Goal: Navigation & Orientation: Understand site structure

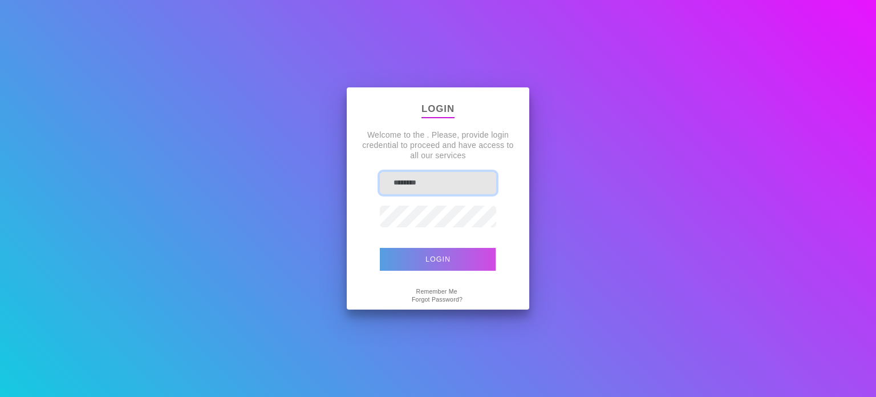
type input "**********"
click at [435, 255] on button "Login" at bounding box center [438, 259] width 116 height 23
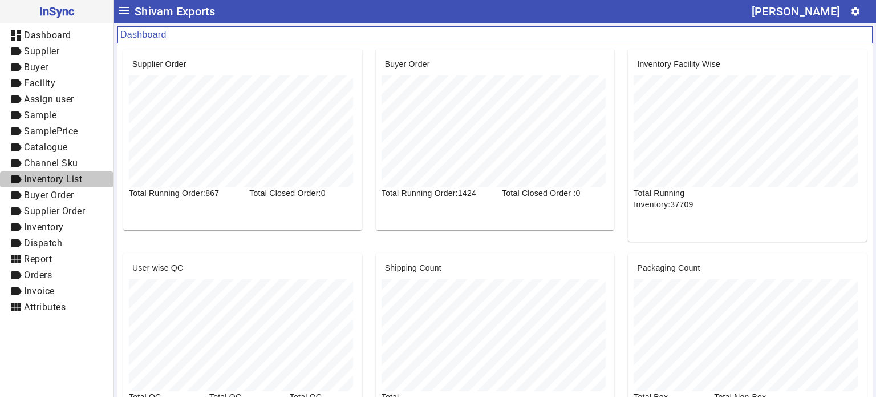
click at [72, 172] on span "label Inventory List" at bounding box center [56, 179] width 95 height 14
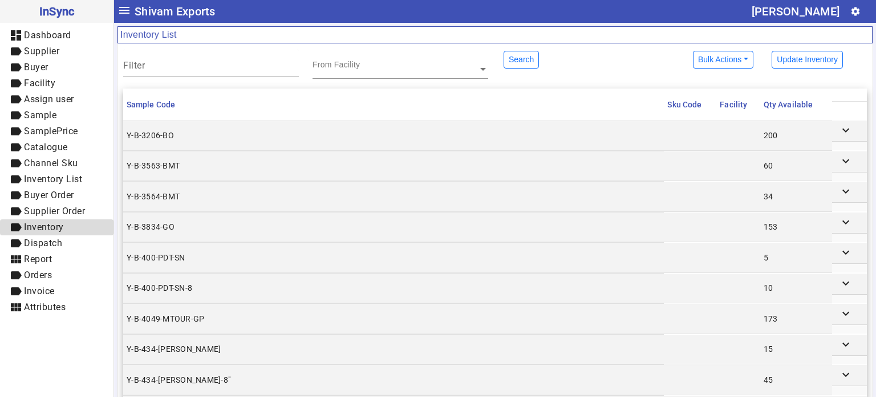
click at [62, 223] on span "Inventory" at bounding box center [44, 226] width 40 height 11
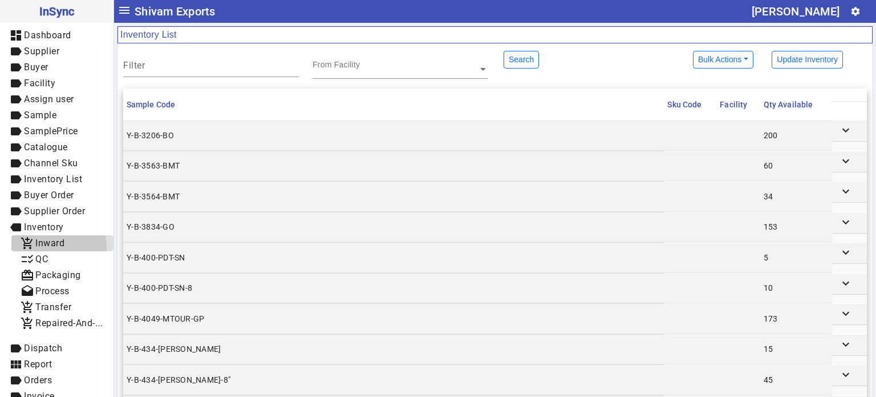
click at [58, 247] on span "Inward" at bounding box center [49, 242] width 29 height 11
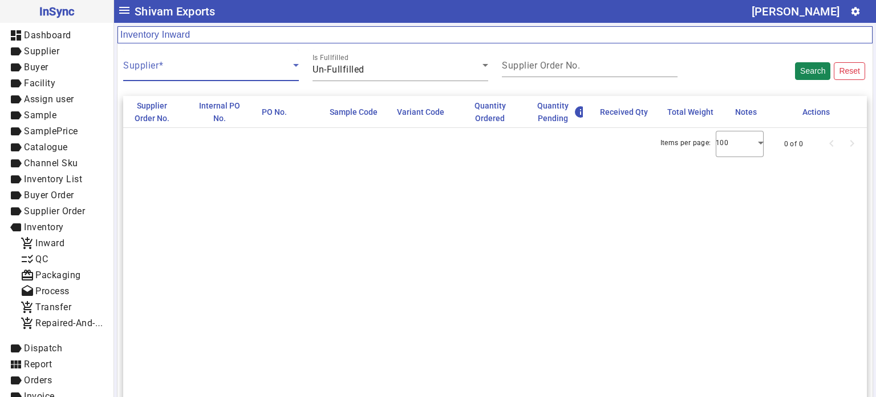
click at [258, 67] on span at bounding box center [208, 70] width 170 height 14
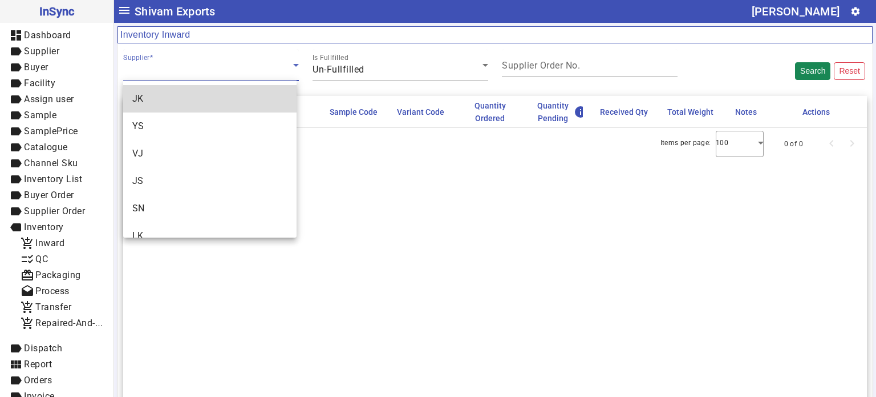
click at [246, 100] on mat-option "JK" at bounding box center [209, 98] width 173 height 27
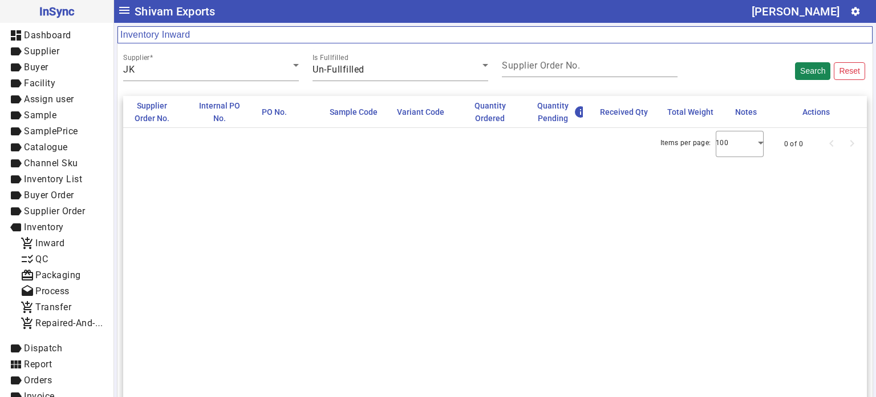
click at [410, 82] on mat-card-content "Supplier JK Is Fullfilled Un-Fullfilled Supplier Order No. Search Reset" at bounding box center [495, 65] width 755 height 44
click at [523, 70] on input "Supplier Order No." at bounding box center [590, 68] width 176 height 10
click at [75, 305] on span "add_shopping_cart Transfer" at bounding box center [63, 307] width 84 height 14
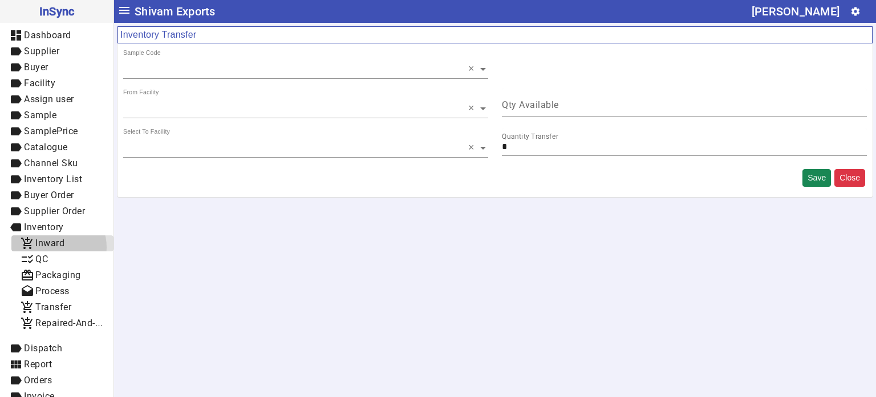
click at [56, 247] on span "Inward" at bounding box center [49, 242] width 29 height 11
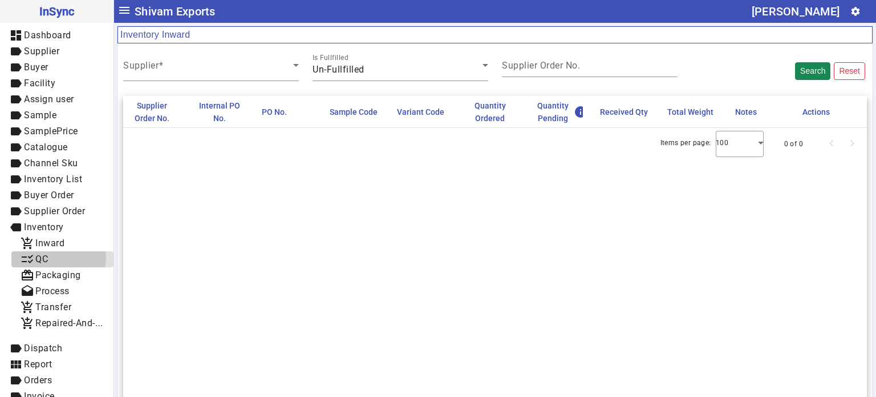
click at [54, 257] on span "checklist_rtl QC" at bounding box center [63, 259] width 84 height 14
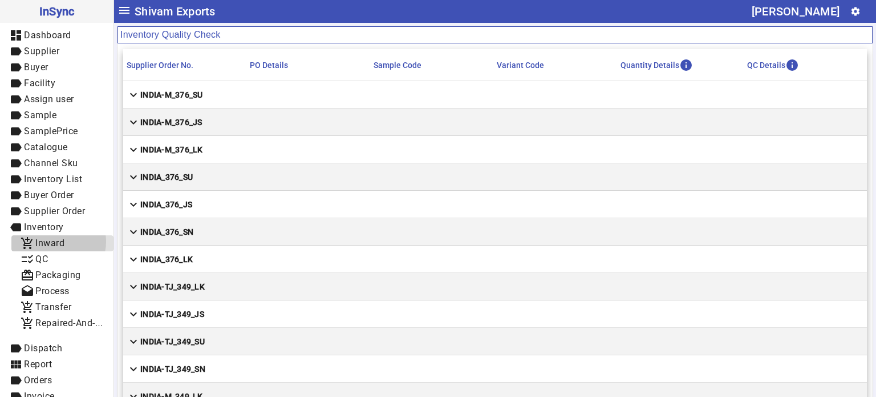
click at [54, 241] on span "Inward" at bounding box center [49, 242] width 29 height 11
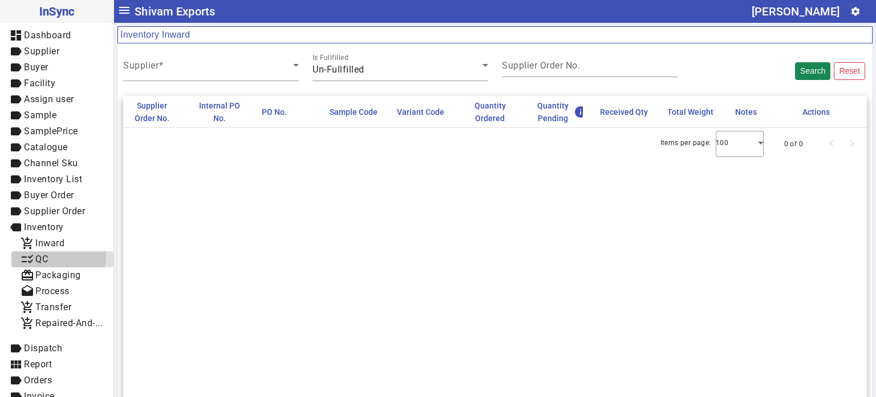
click at [54, 255] on span "checklist_rtl QC" at bounding box center [63, 259] width 84 height 14
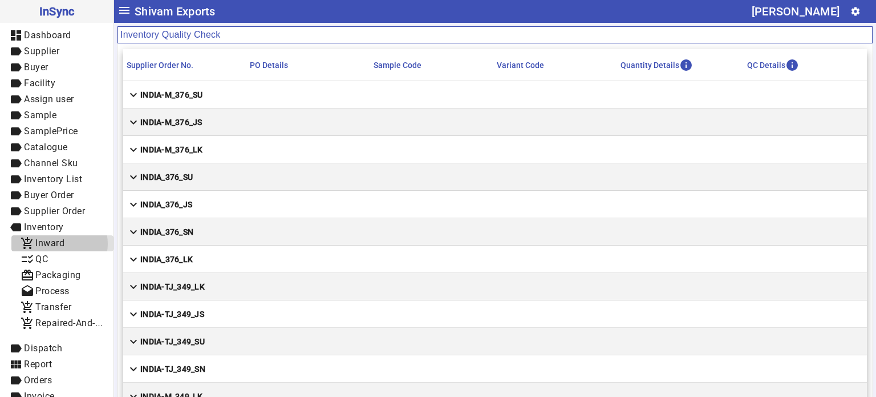
click at [59, 244] on span "Inward" at bounding box center [49, 242] width 29 height 11
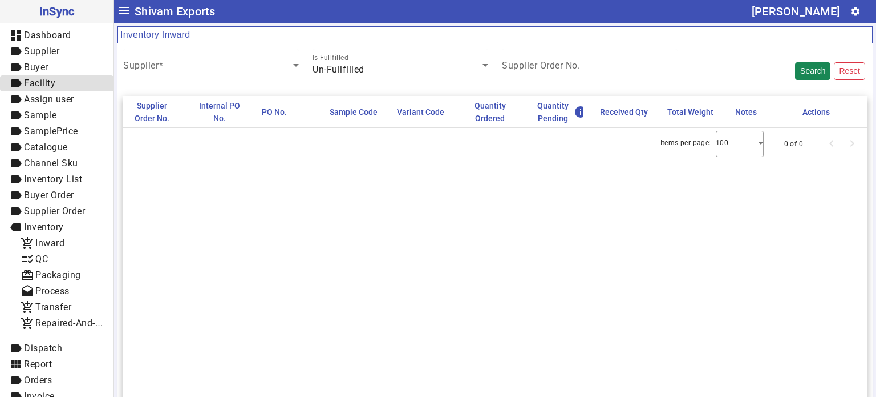
click at [55, 88] on span "label Facility" at bounding box center [56, 83] width 95 height 14
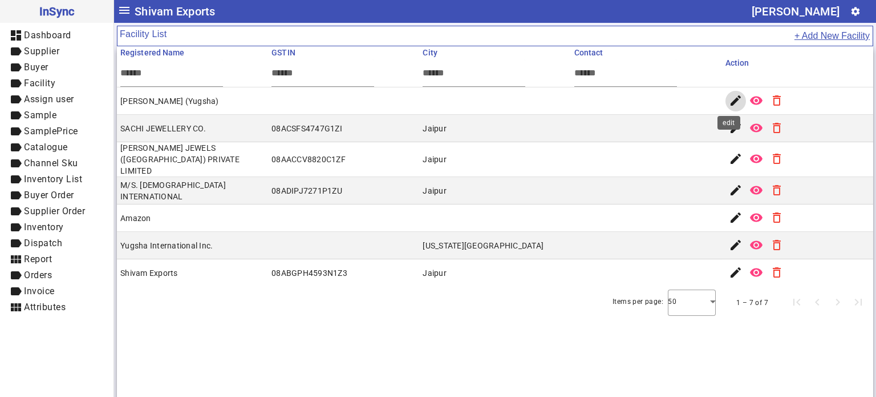
click at [723, 110] on span "button" at bounding box center [735, 100] width 27 height 27
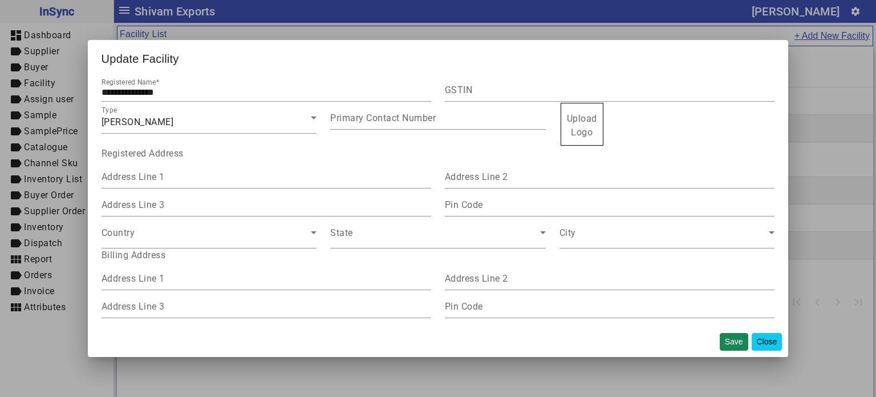
click at [764, 343] on button "Close" at bounding box center [767, 342] width 31 height 18
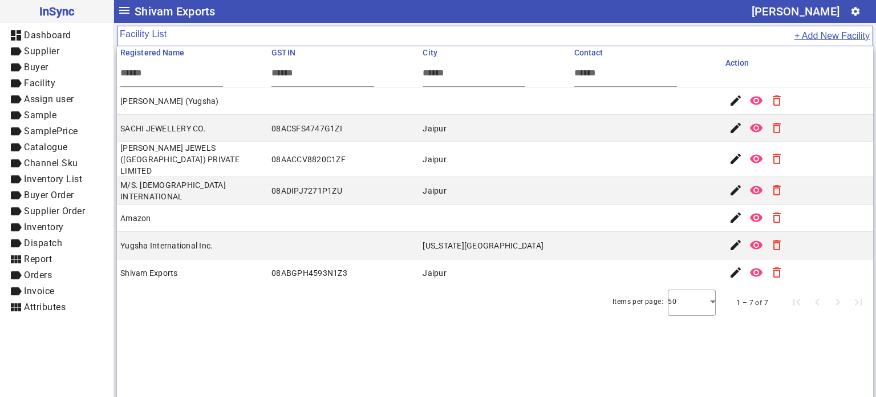
click at [819, 33] on button "+ Add New Facility" at bounding box center [832, 36] width 76 height 15
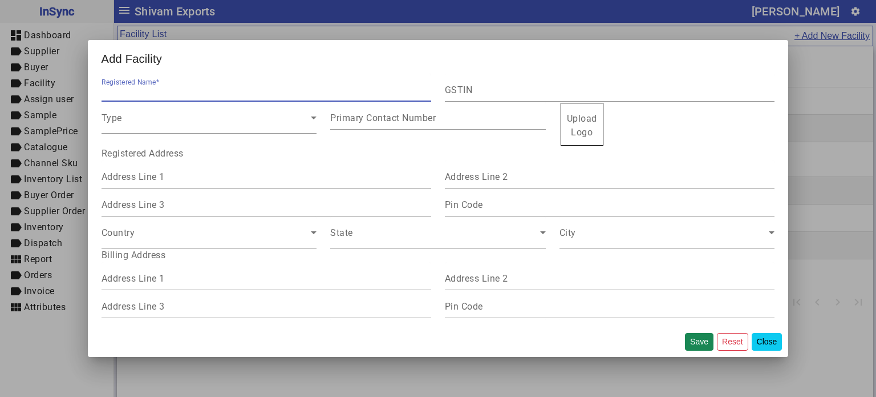
click at [763, 342] on button "Close" at bounding box center [767, 342] width 31 height 18
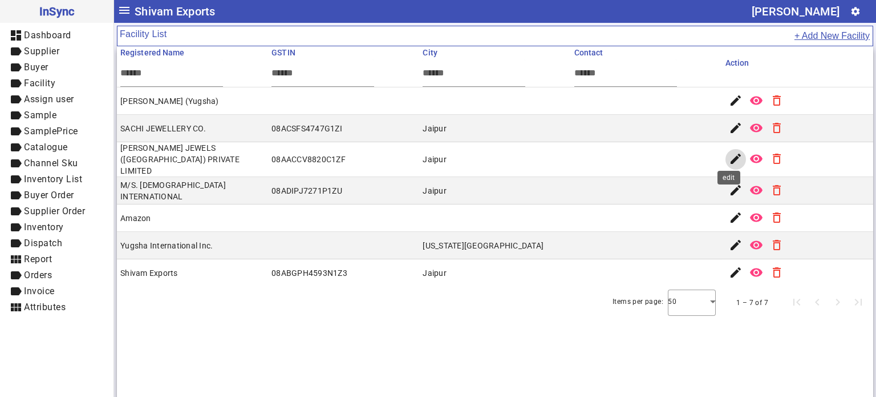
click at [726, 163] on span "button" at bounding box center [735, 159] width 27 height 27
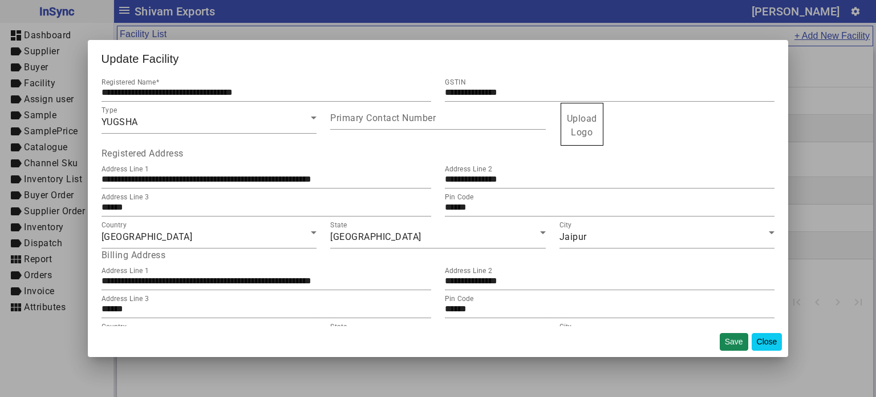
click at [764, 340] on button "Close" at bounding box center [767, 342] width 31 height 18
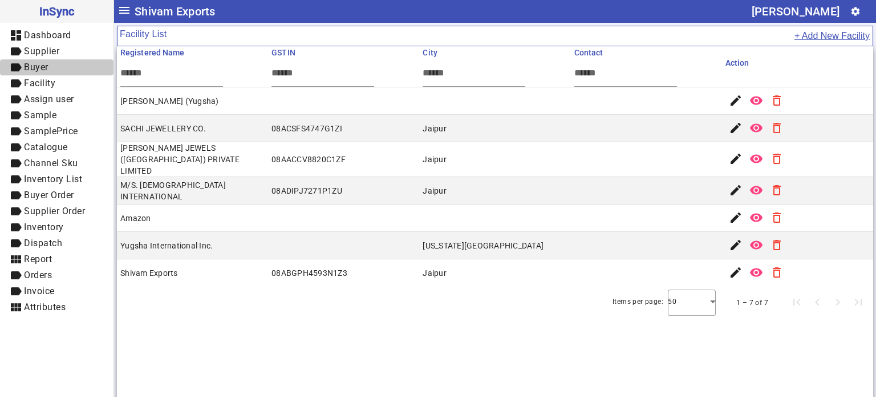
click at [45, 64] on span "Buyer" at bounding box center [36, 67] width 25 height 11
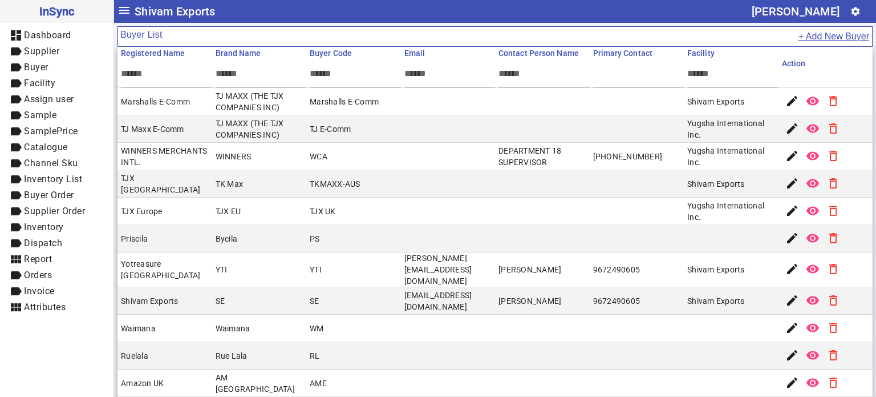
click at [821, 34] on button "+ Add New Buyer" at bounding box center [834, 36] width 72 height 15
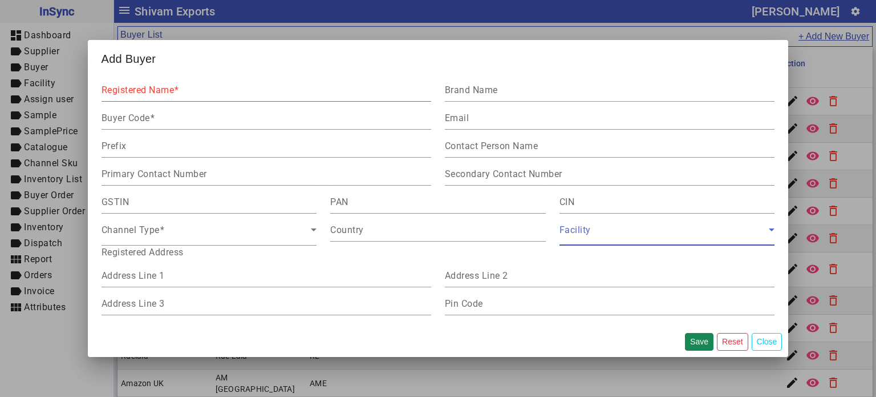
click at [604, 232] on span at bounding box center [665, 234] width 210 height 14
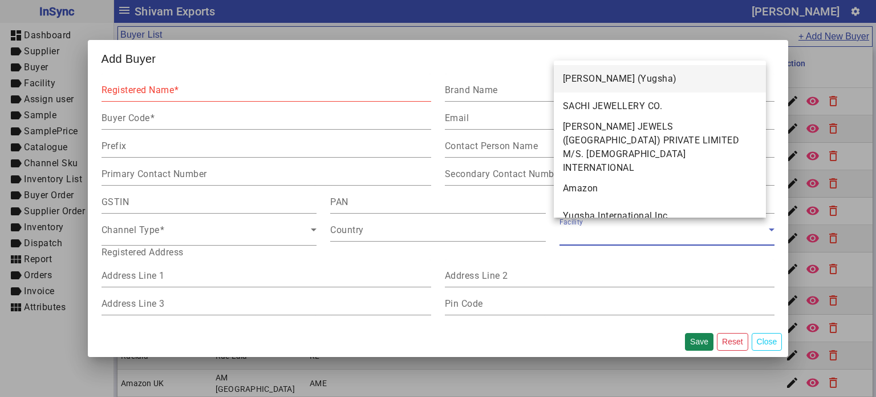
click at [604, 232] on div at bounding box center [438, 198] width 876 height 397
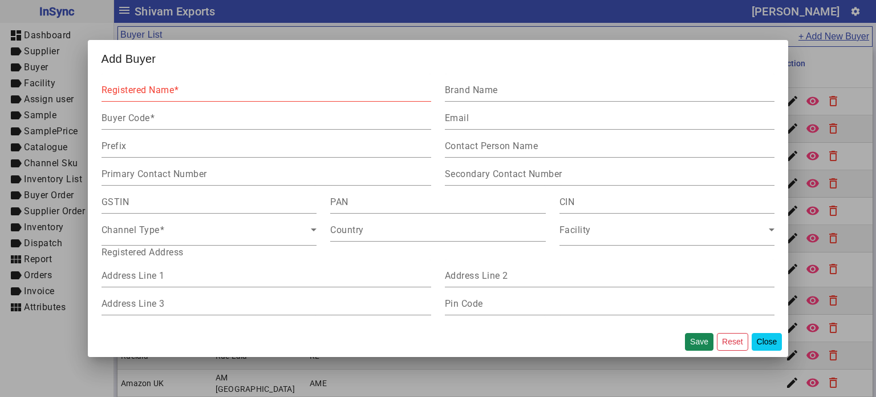
click at [766, 340] on button "Close" at bounding box center [767, 342] width 31 height 18
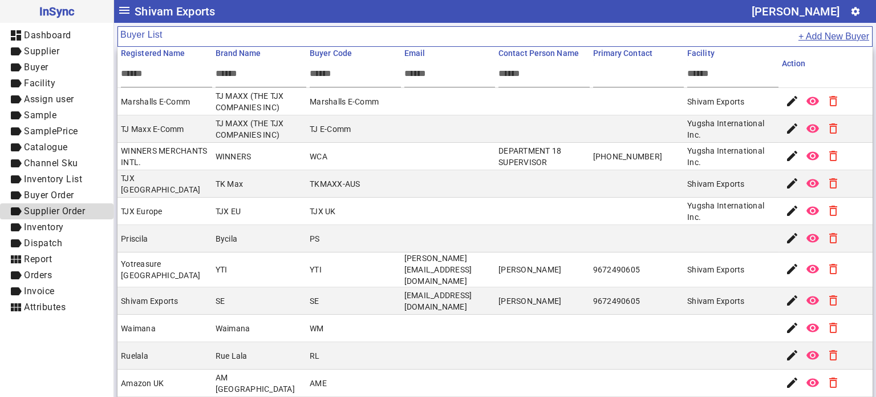
click at [59, 207] on span "Supplier Order" at bounding box center [54, 210] width 61 height 11
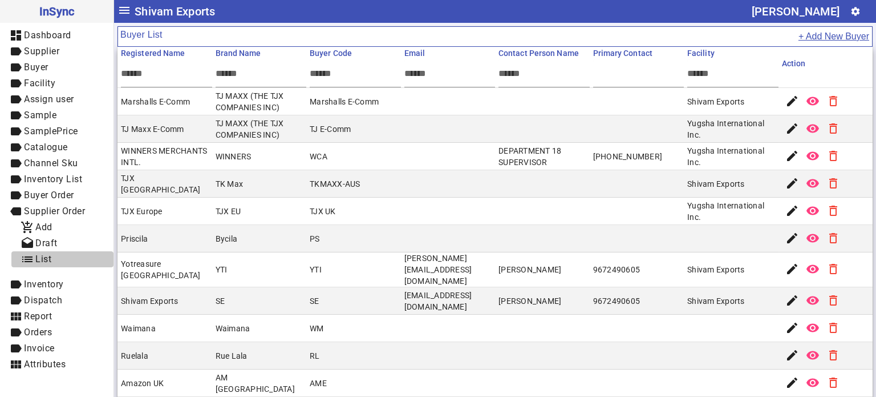
click at [52, 260] on span "list List" at bounding box center [63, 259] width 84 height 14
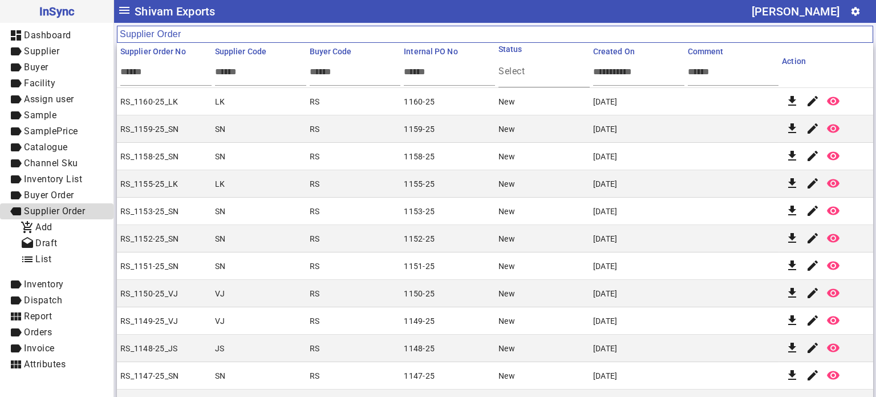
click at [57, 212] on span "Supplier Order" at bounding box center [54, 210] width 61 height 11
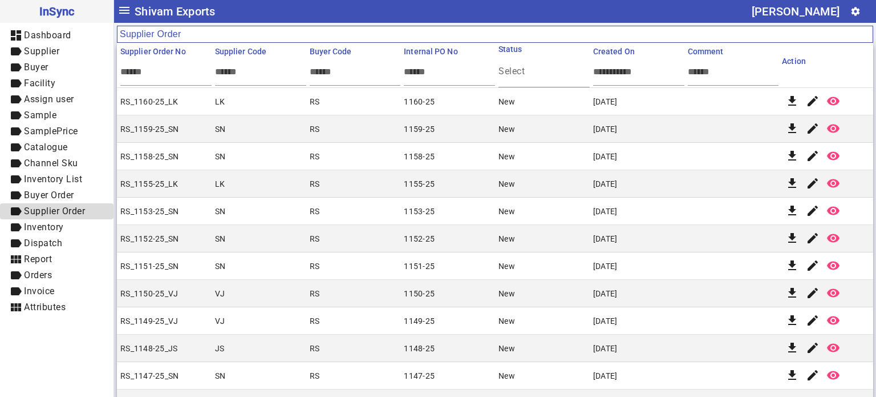
click at [55, 216] on span "label Supplier Order" at bounding box center [56, 211] width 95 height 14
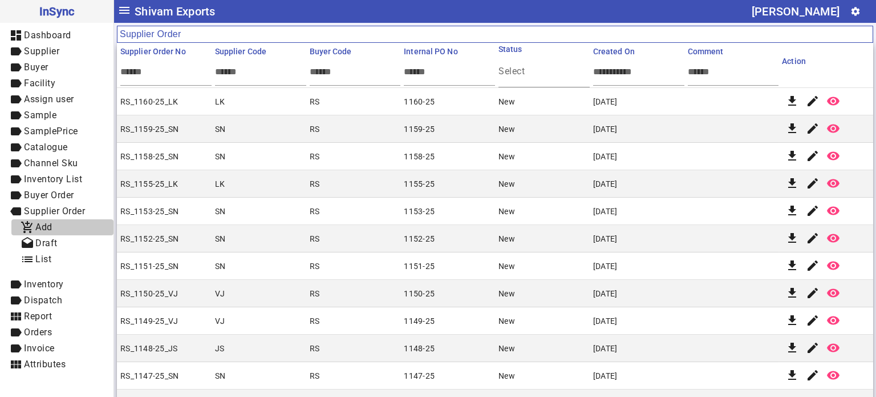
click at [52, 225] on span "Add" at bounding box center [43, 226] width 17 height 11
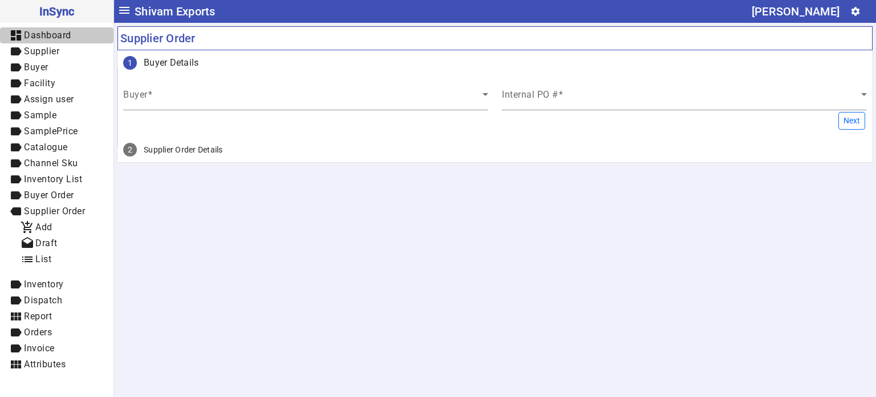
click at [47, 42] on span "dashboard Dashboard" at bounding box center [56, 36] width 95 height 14
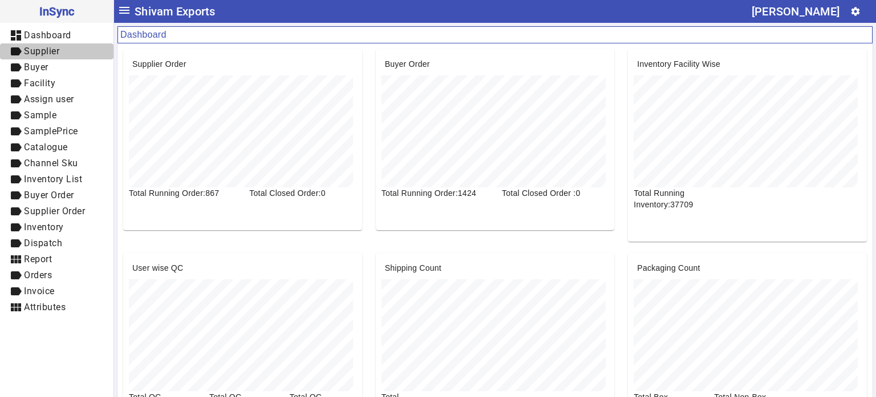
click at [48, 48] on span "Supplier" at bounding box center [41, 51] width 35 height 11
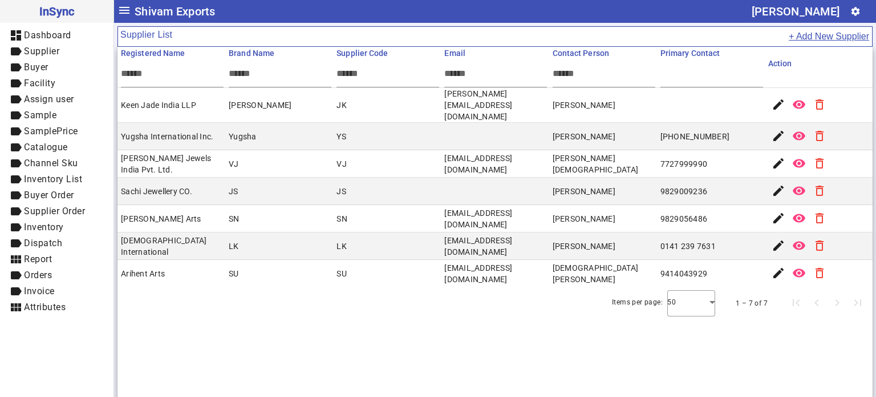
click at [803, 40] on button "+ Add New Supplier" at bounding box center [830, 36] width 82 height 15
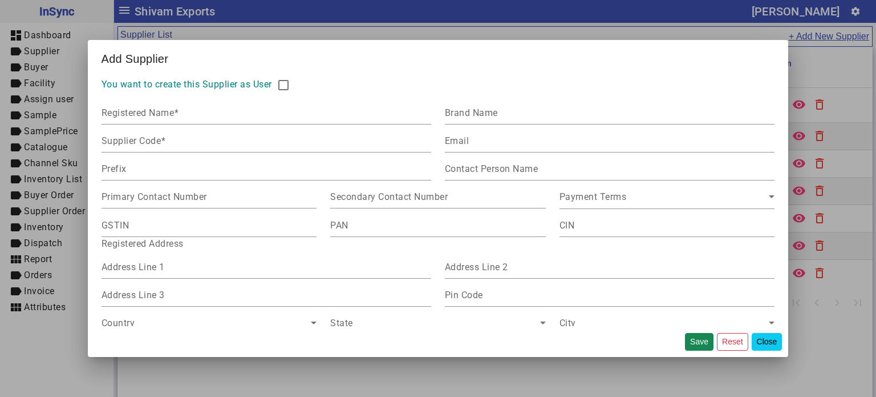
click at [767, 339] on button "Close" at bounding box center [767, 342] width 31 height 18
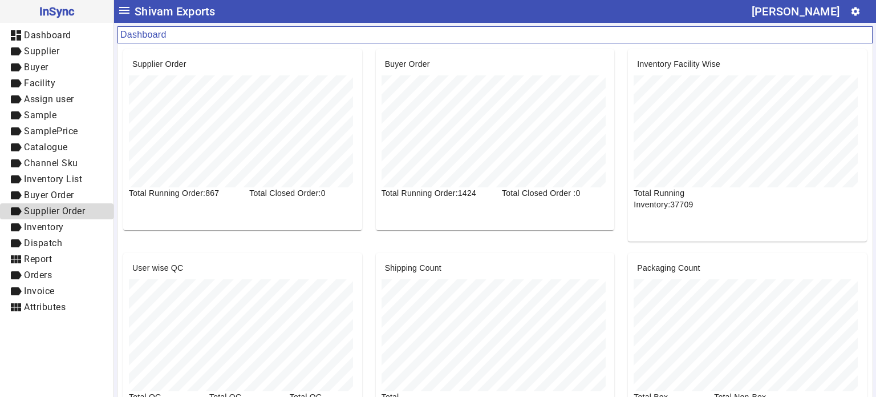
click at [54, 209] on span "Supplier Order" at bounding box center [54, 210] width 61 height 11
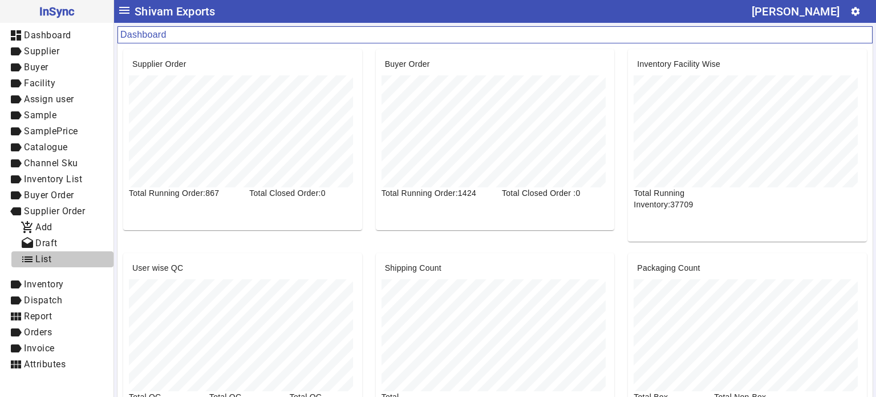
click at [46, 261] on span "List" at bounding box center [43, 258] width 16 height 11
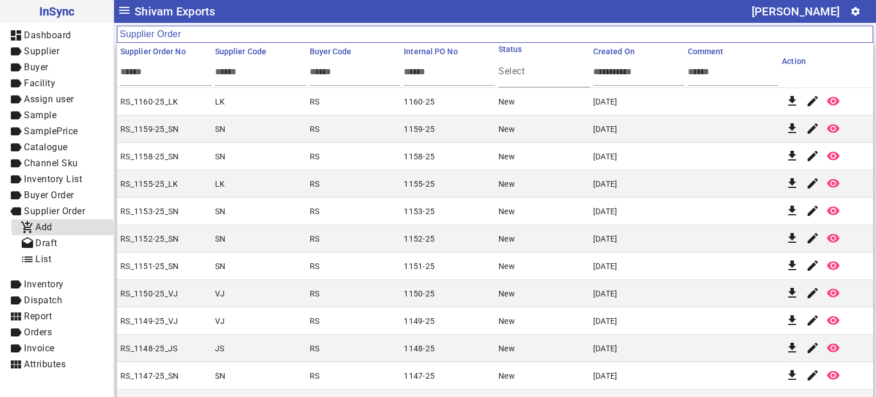
click at [51, 226] on span "Add" at bounding box center [43, 226] width 17 height 11
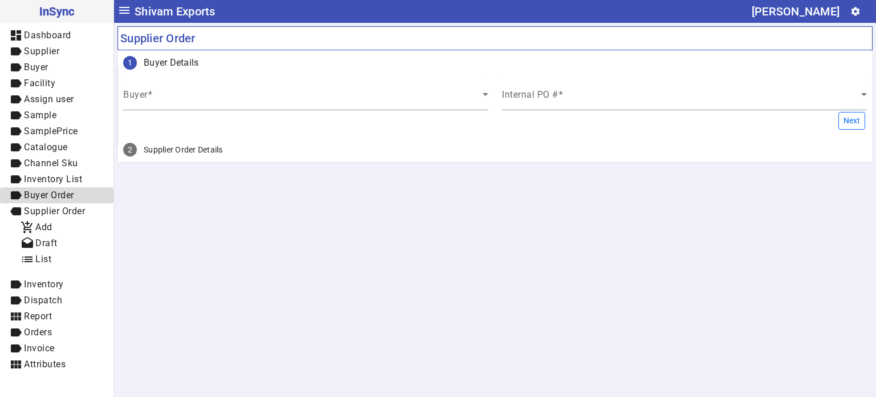
click at [68, 196] on span "Buyer Order" at bounding box center [49, 194] width 50 height 11
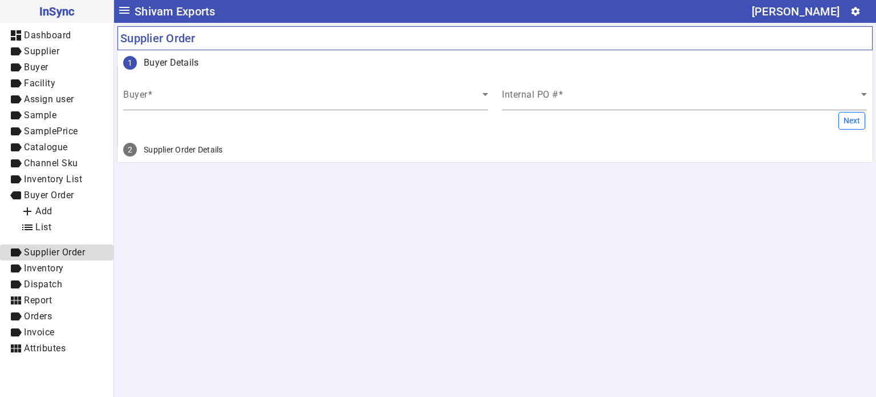
click at [61, 250] on span "Supplier Order" at bounding box center [54, 251] width 61 height 11
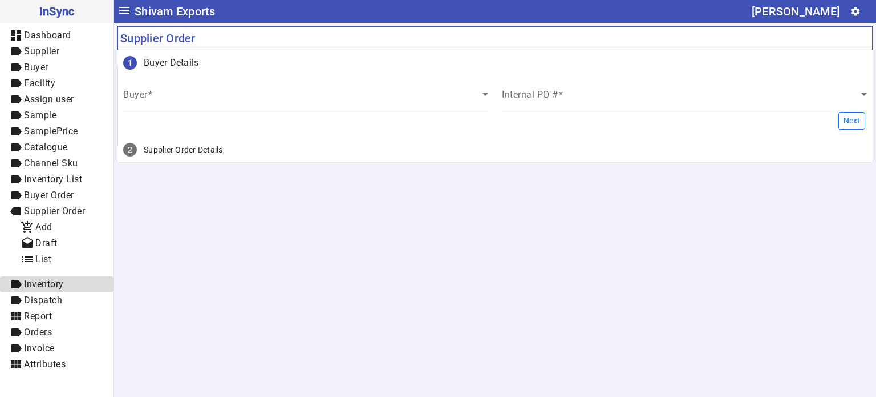
click at [57, 280] on span "Inventory" at bounding box center [44, 283] width 40 height 11
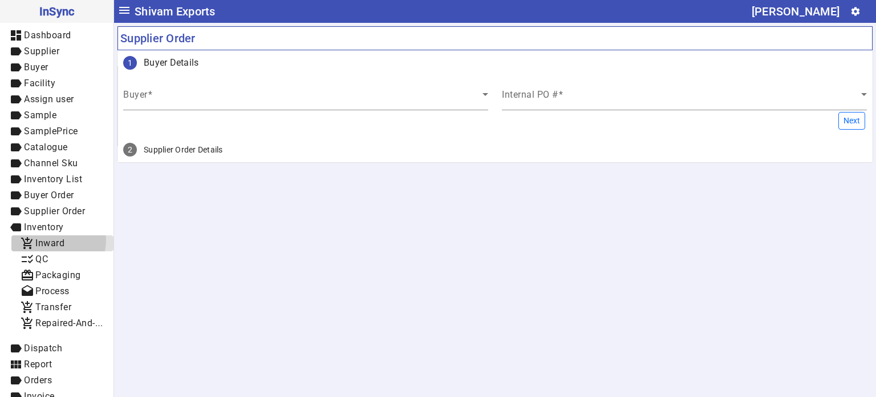
click at [58, 240] on span "Inward" at bounding box center [49, 242] width 29 height 11
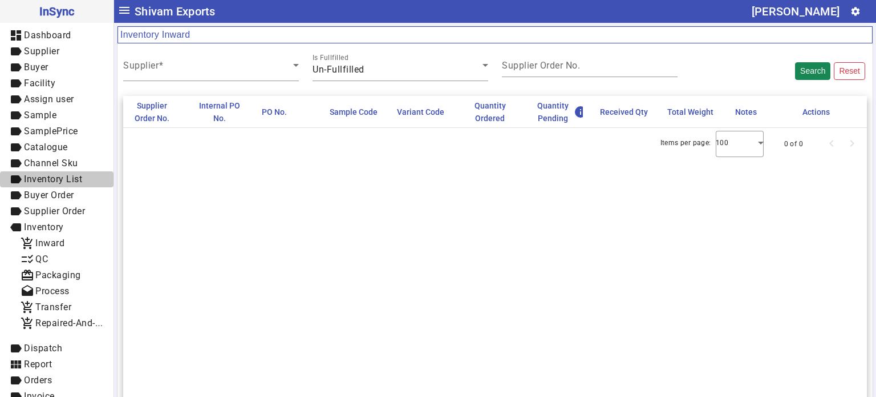
click at [66, 180] on span "Inventory List" at bounding box center [53, 178] width 58 height 11
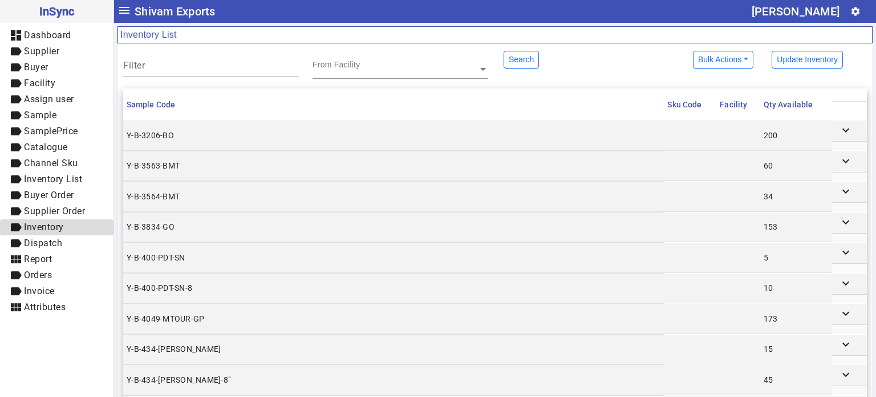
click at [58, 224] on span "Inventory" at bounding box center [44, 226] width 40 height 11
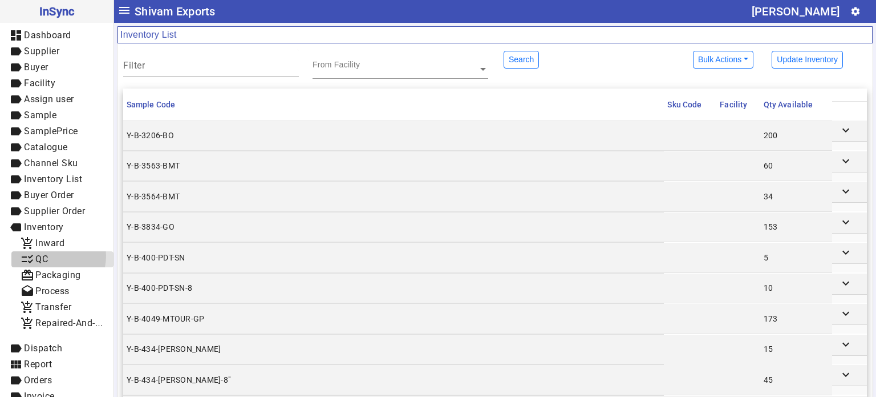
click at [50, 256] on span "checklist_rtl QC" at bounding box center [63, 259] width 84 height 14
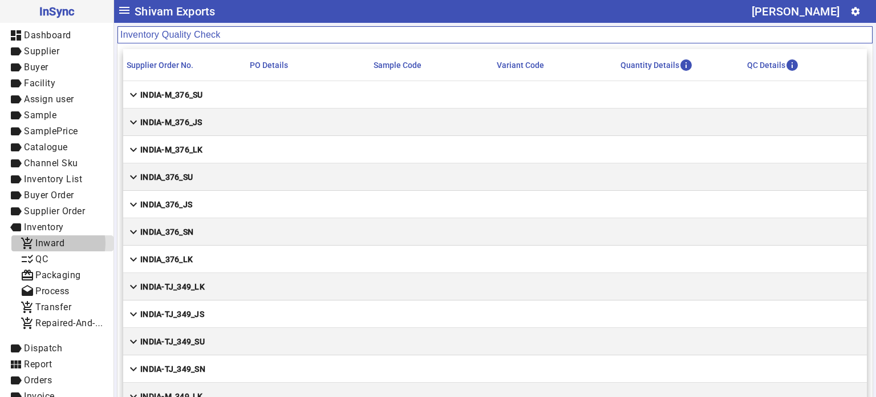
click at [58, 243] on span "Inward" at bounding box center [49, 242] width 29 height 11
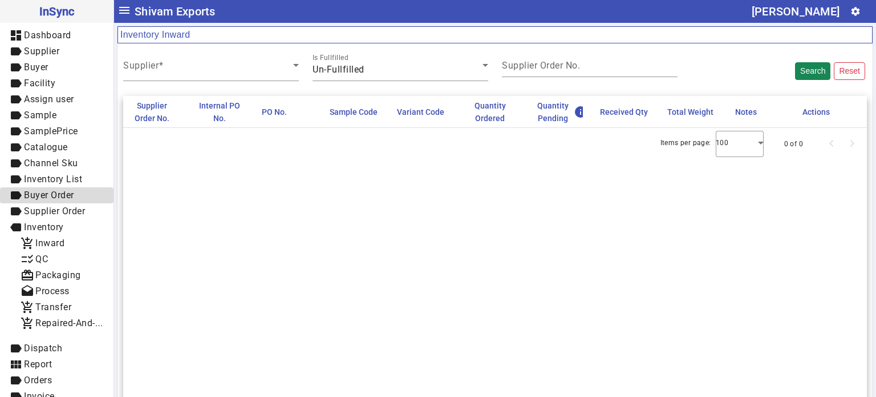
click at [61, 198] on span "Buyer Order" at bounding box center [49, 194] width 50 height 11
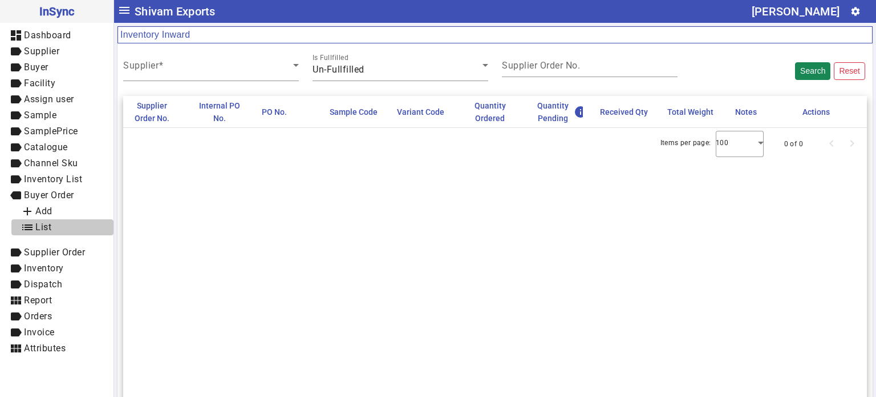
click at [52, 225] on span "list List" at bounding box center [63, 227] width 84 height 14
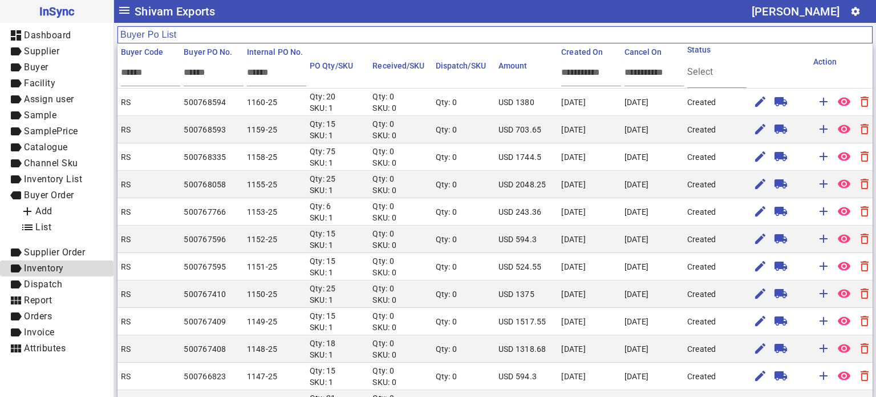
click at [60, 271] on span "Inventory" at bounding box center [44, 267] width 40 height 11
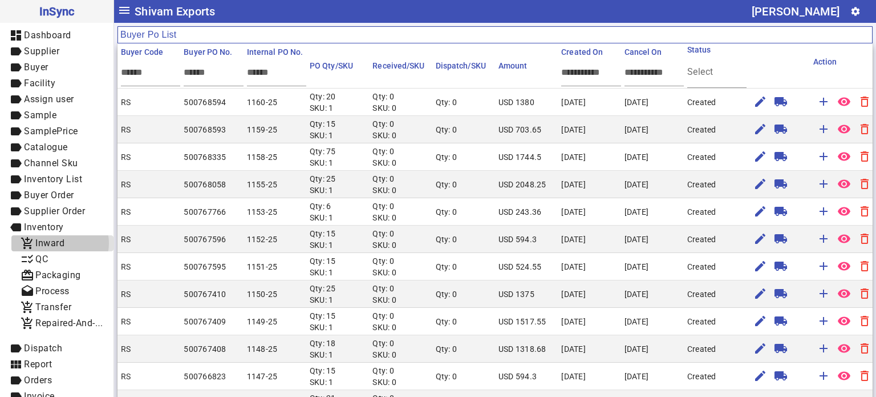
click at [60, 243] on span "Inward" at bounding box center [49, 242] width 29 height 11
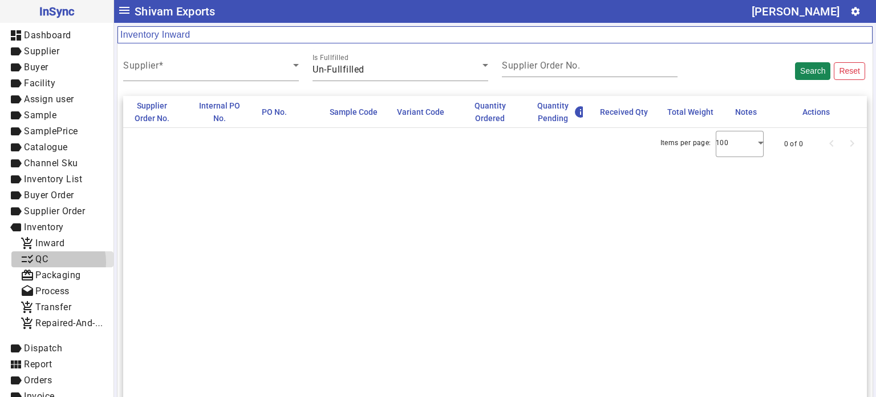
click at [50, 262] on span "checklist_rtl QC" at bounding box center [63, 259] width 84 height 14
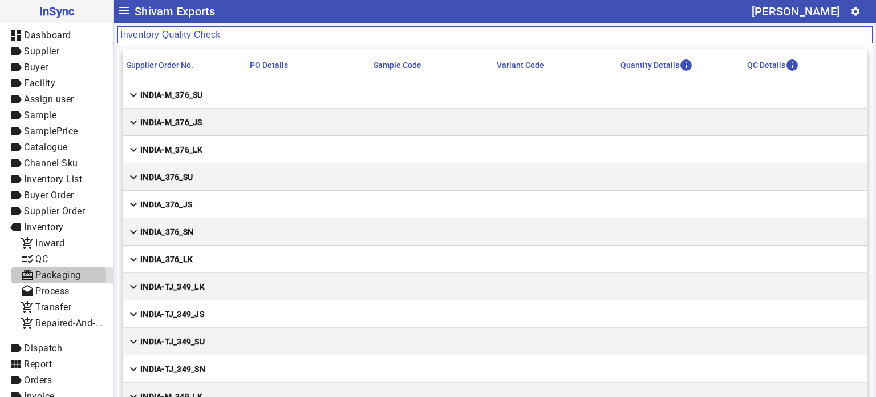
click at [55, 274] on span "Packaging" at bounding box center [58, 274] width 46 height 11
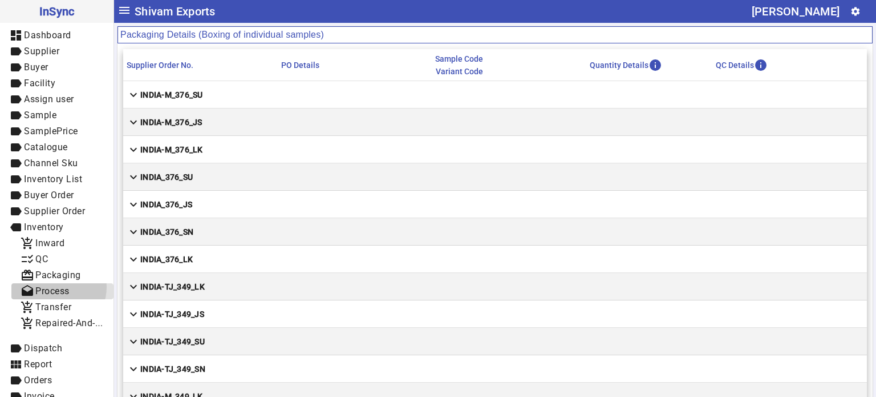
click at [54, 286] on span "Process" at bounding box center [52, 290] width 34 height 11
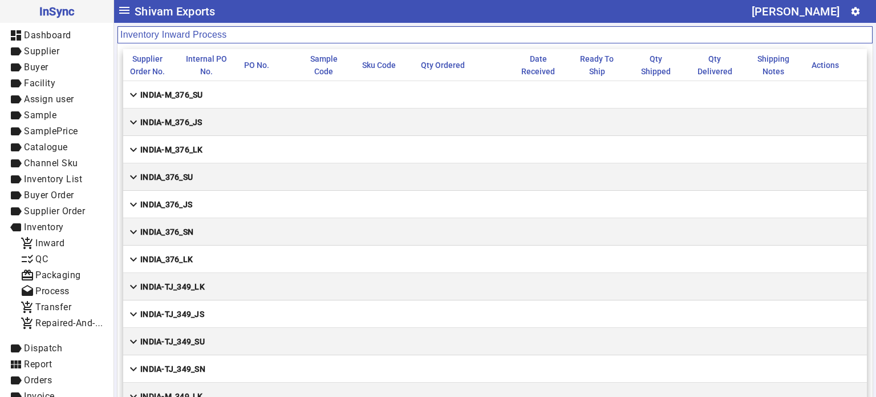
click at [177, 131] on mat-cell "expand_more INDIA-M_376_JS" at bounding box center [495, 121] width 744 height 27
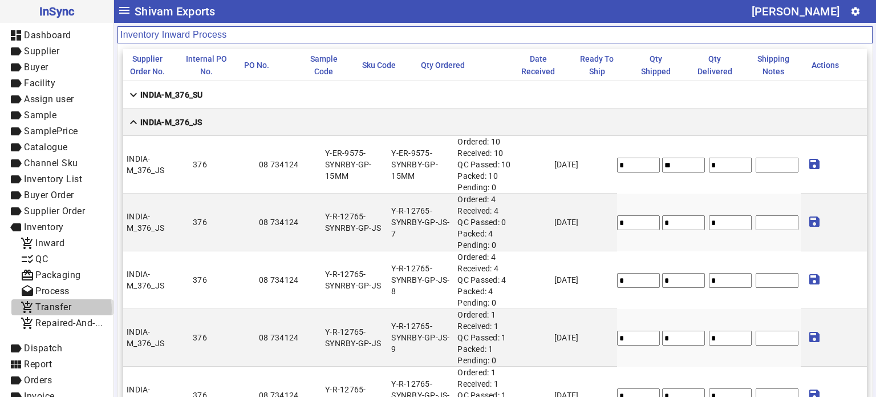
click at [61, 309] on span "Transfer" at bounding box center [53, 306] width 36 height 11
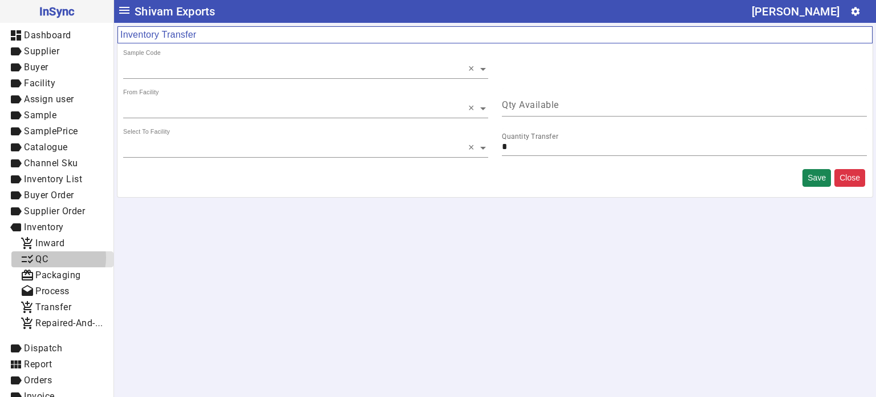
click at [55, 257] on span "checklist_rtl QC" at bounding box center [63, 259] width 84 height 14
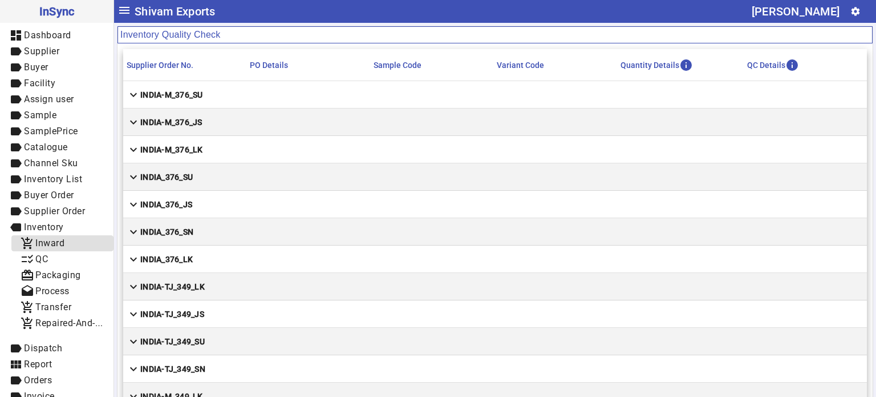
click at [53, 244] on span "Inward" at bounding box center [49, 242] width 29 height 11
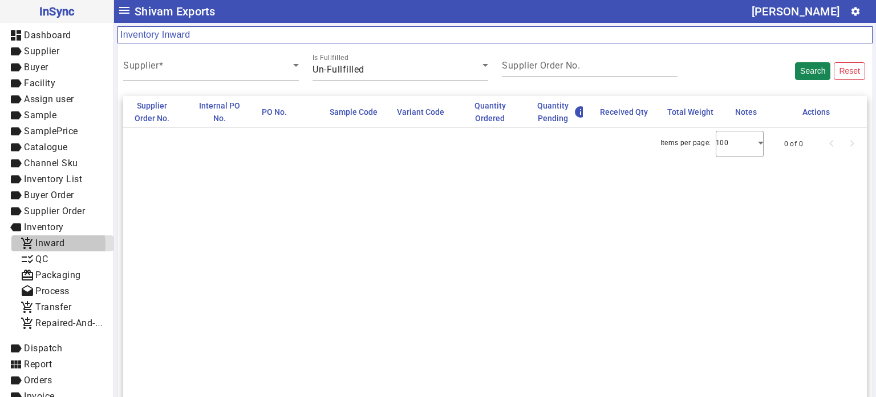
click at [53, 244] on span "Inward" at bounding box center [49, 242] width 29 height 11
click at [50, 258] on span "checklist_rtl QC" at bounding box center [63, 259] width 84 height 14
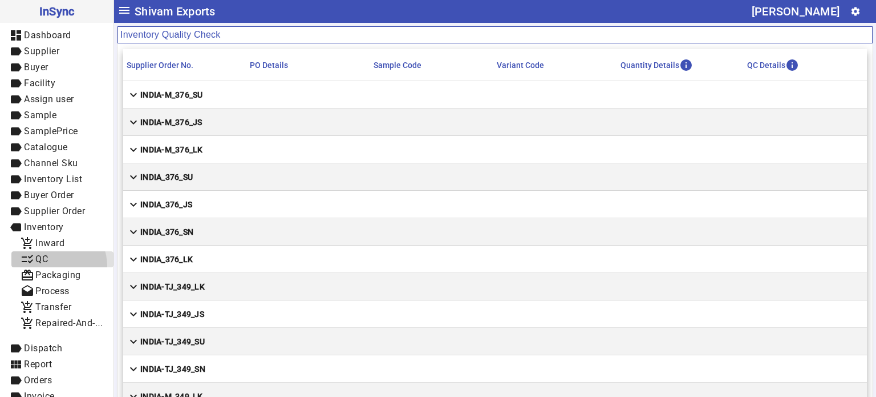
click at [52, 266] on span "checklist_rtl QC" at bounding box center [63, 259] width 84 height 14
click at [52, 274] on span "Packaging" at bounding box center [58, 274] width 46 height 11
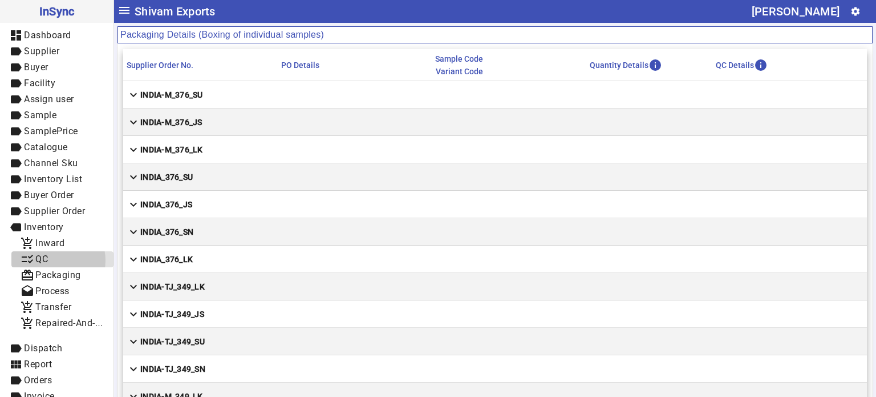
click at [52, 260] on span "checklist_rtl QC" at bounding box center [63, 259] width 84 height 14
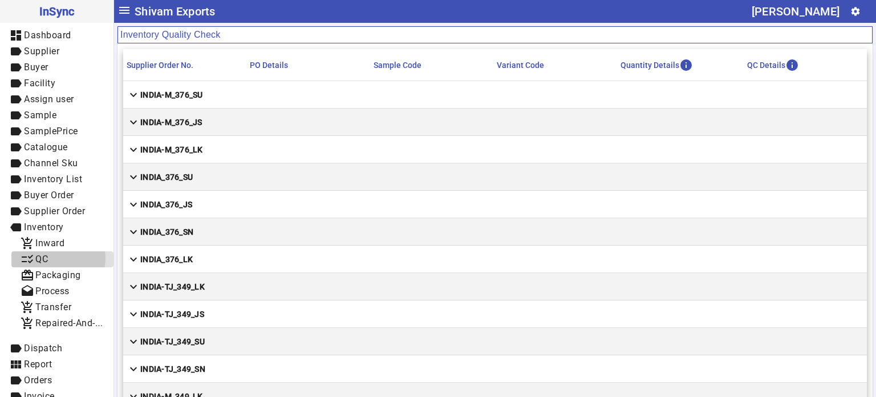
click at [53, 258] on span "checklist_rtl QC" at bounding box center [63, 259] width 84 height 14
click at [54, 268] on span "card_giftcard Packaging" at bounding box center [63, 275] width 84 height 14
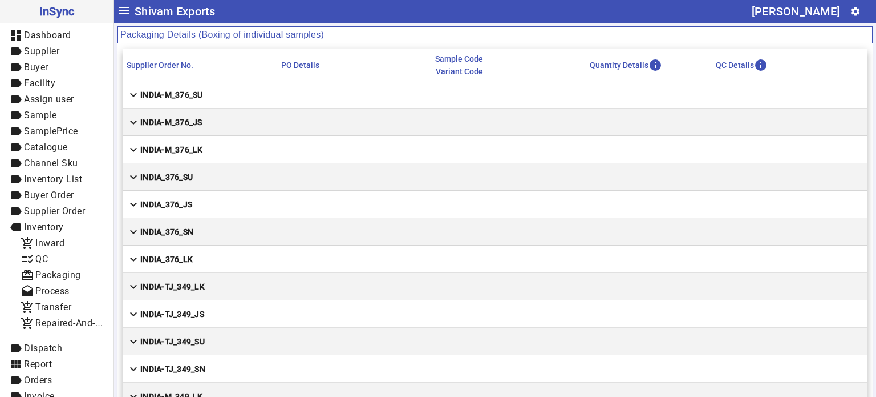
click at [199, 101] on mat-cell "expand_more INDIA-M_376_SU" at bounding box center [495, 94] width 744 height 27
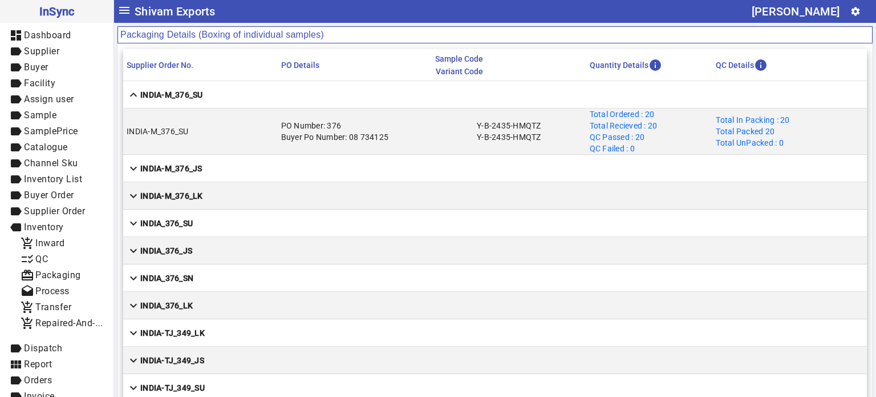
click at [199, 101] on mat-cell "expand_less [GEOGRAPHIC_DATA]-M_376_SU" at bounding box center [495, 94] width 744 height 27
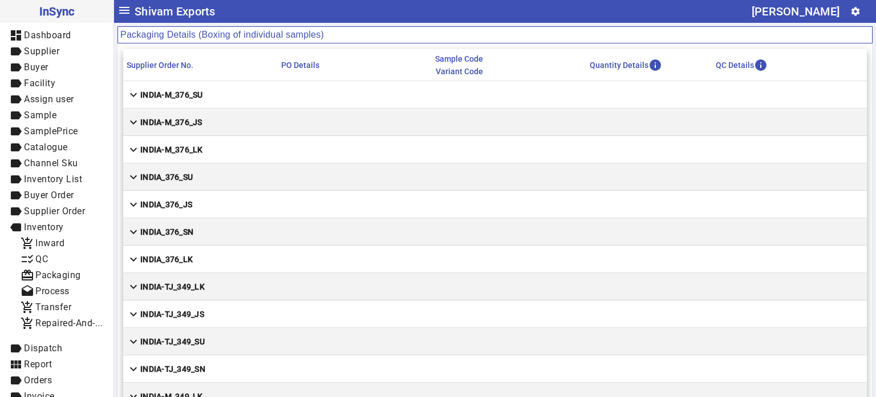
click at [199, 101] on mat-cell "expand_more INDIA-M_376_SU" at bounding box center [495, 94] width 744 height 27
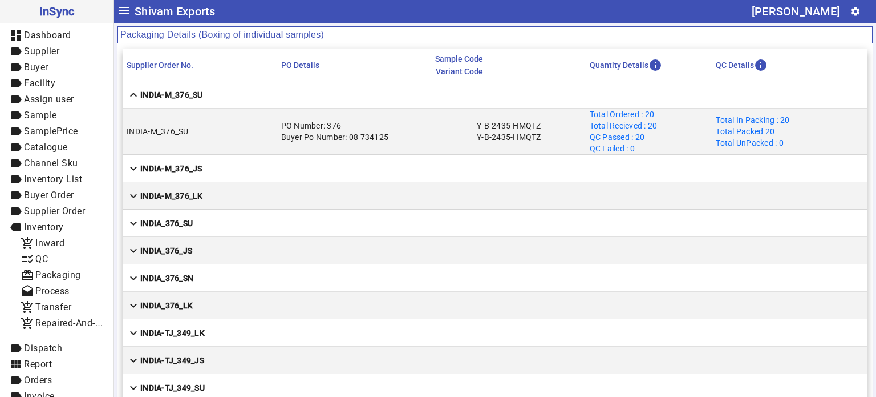
click at [261, 104] on mat-cell "expand_less [GEOGRAPHIC_DATA]-M_376_SU" at bounding box center [495, 94] width 744 height 27
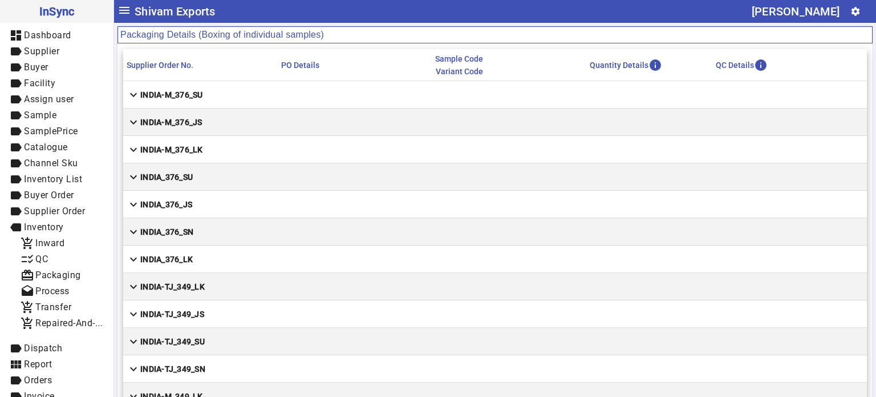
click at [261, 104] on mat-cell "expand_more INDIA-M_376_SU" at bounding box center [495, 94] width 744 height 27
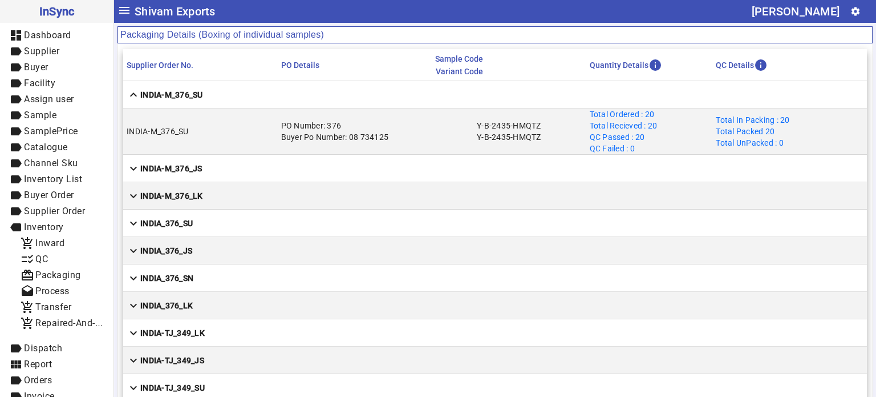
click at [221, 88] on mat-cell "expand_less [GEOGRAPHIC_DATA]-M_376_SU" at bounding box center [495, 94] width 744 height 27
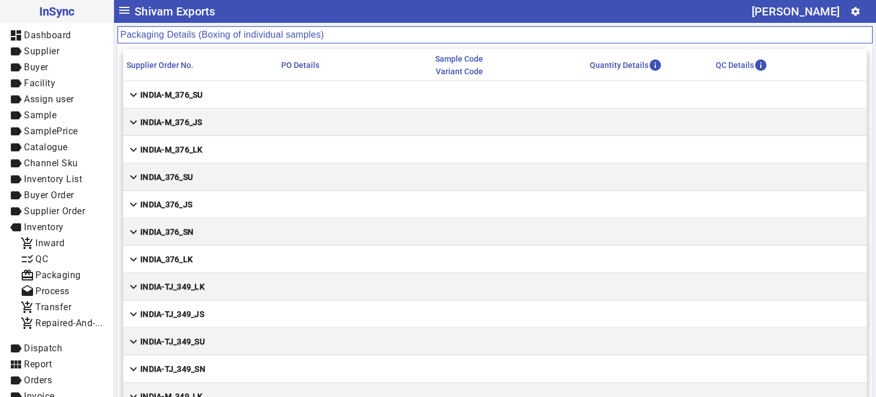
click at [204, 115] on mat-cell "expand_more INDIA-M_376_JS" at bounding box center [495, 121] width 744 height 27
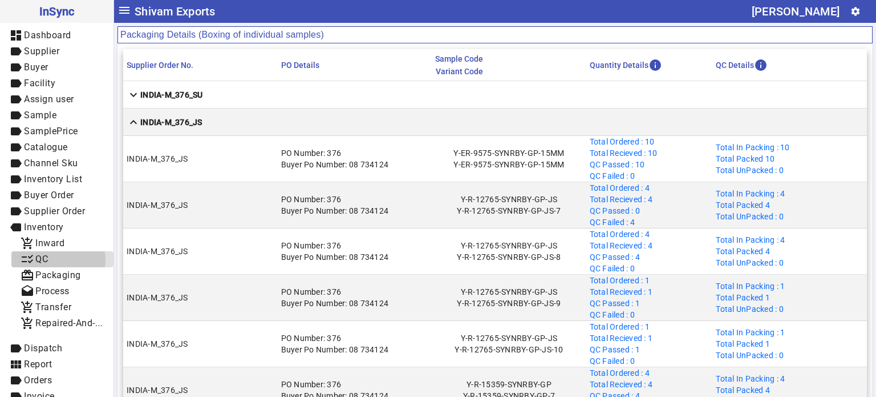
click at [58, 260] on span "checklist_rtl QC" at bounding box center [63, 259] width 84 height 14
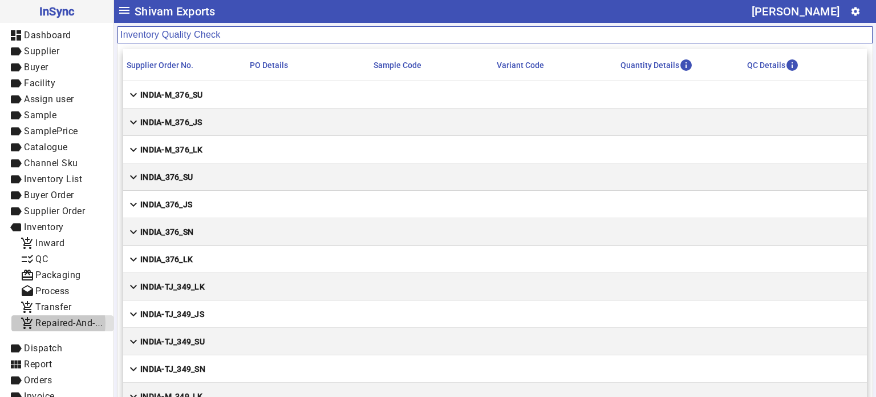
click at [54, 323] on span "Repaired-And-Rejected" at bounding box center [83, 322] width 96 height 11
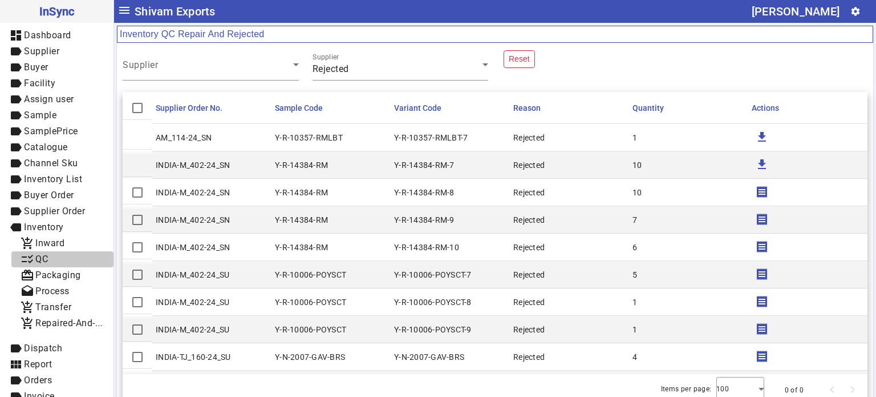
click at [63, 256] on span "checklist_rtl QC" at bounding box center [63, 259] width 84 height 14
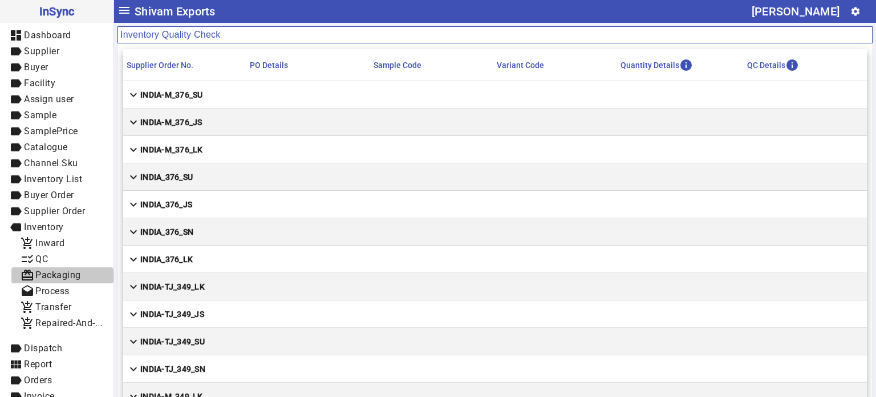
click at [62, 276] on span "Packaging" at bounding box center [58, 274] width 46 height 11
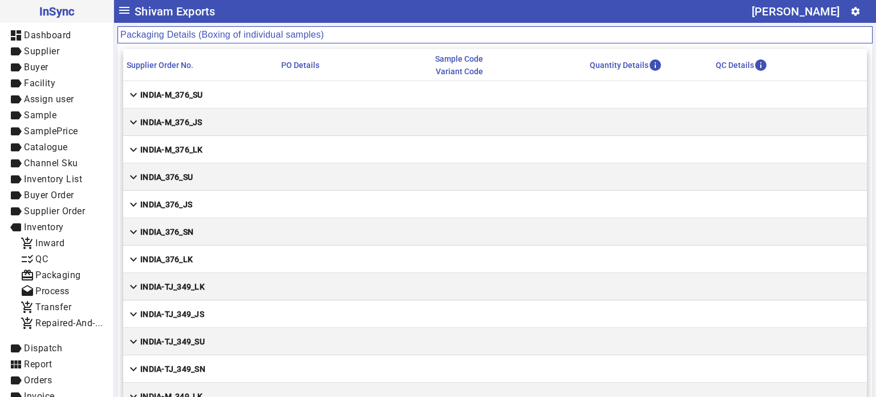
click at [201, 102] on mat-cell "expand_more INDIA-M_376_SU" at bounding box center [495, 94] width 744 height 27
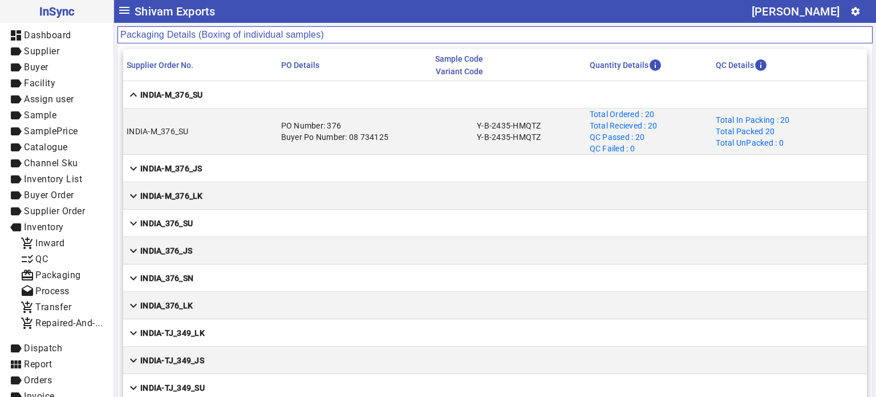
click at [201, 102] on mat-cell "expand_less [GEOGRAPHIC_DATA]-M_376_SU" at bounding box center [495, 94] width 744 height 27
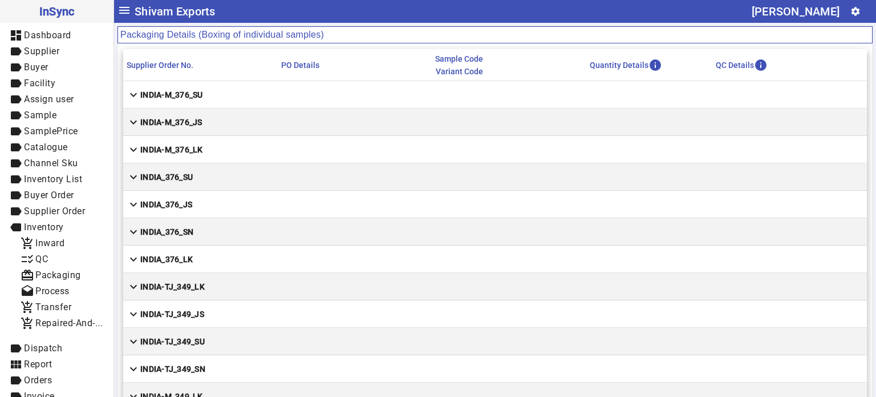
click at [201, 111] on mat-cell "expand_more INDIA-M_376_JS" at bounding box center [495, 121] width 744 height 27
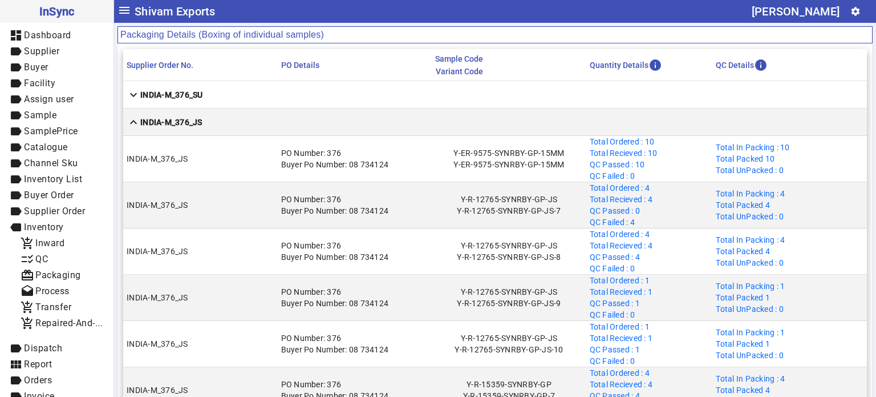
click at [194, 89] on strong "INDIA-M_376_SU" at bounding box center [171, 94] width 63 height 11
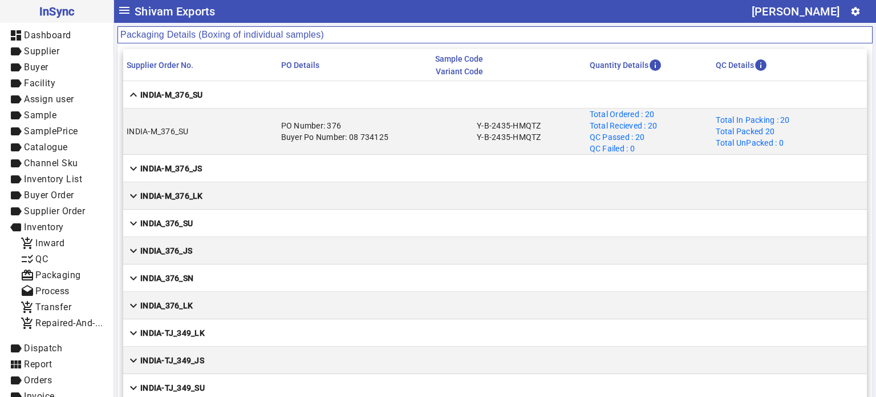
click at [194, 89] on strong "INDIA-M_376_SU" at bounding box center [171, 94] width 63 height 11
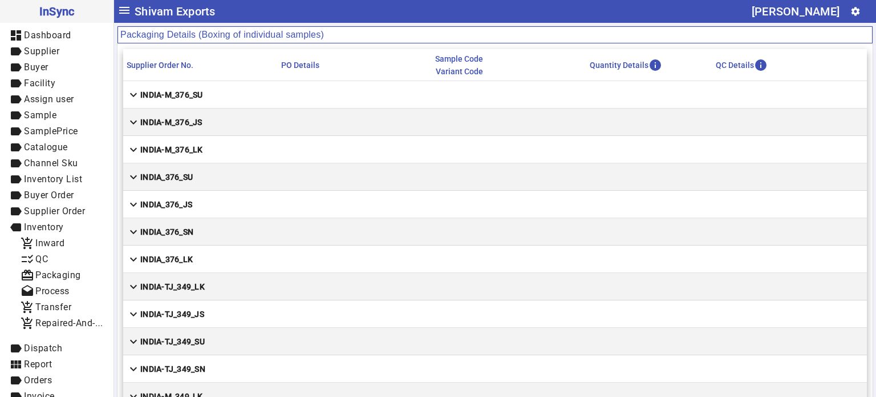
click at [187, 120] on strong "INDIA-M_376_JS" at bounding box center [171, 121] width 62 height 11
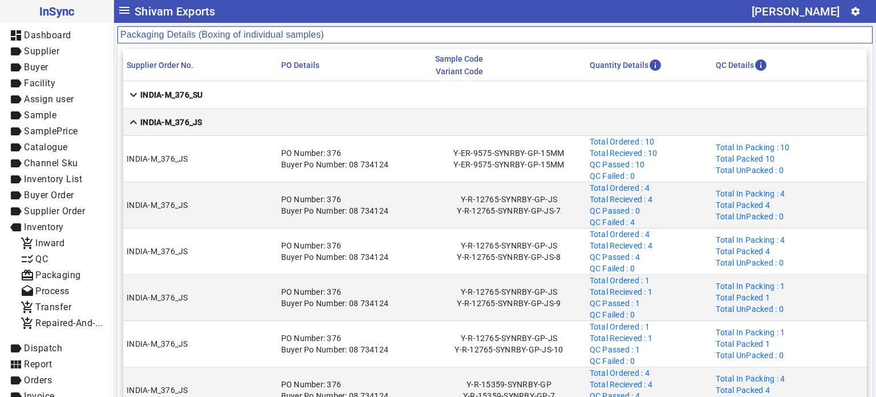
click at [187, 120] on strong "INDIA-M_376_JS" at bounding box center [171, 121] width 62 height 11
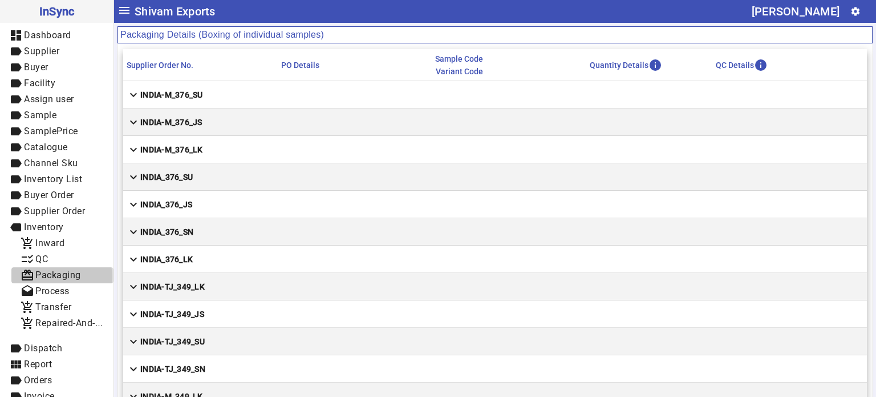
click at [62, 276] on span "Packaging" at bounding box center [58, 274] width 46 height 11
click at [171, 91] on strong "INDIA-M_376_SU" at bounding box center [171, 94] width 63 height 11
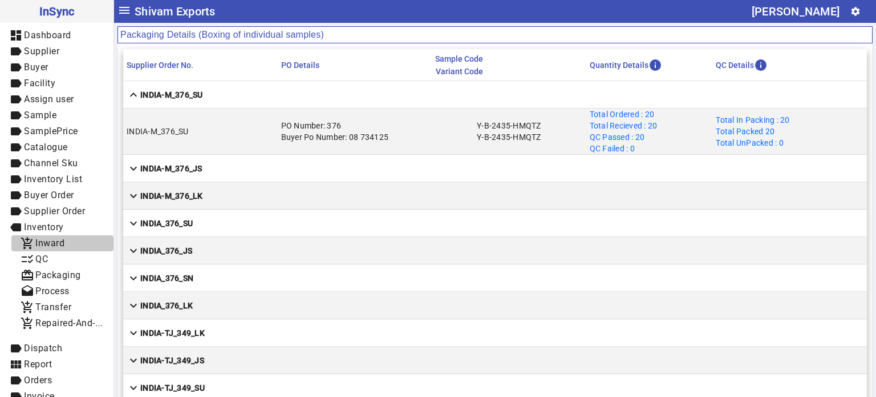
click at [73, 239] on span "add_shopping_cart Inward" at bounding box center [63, 243] width 84 height 14
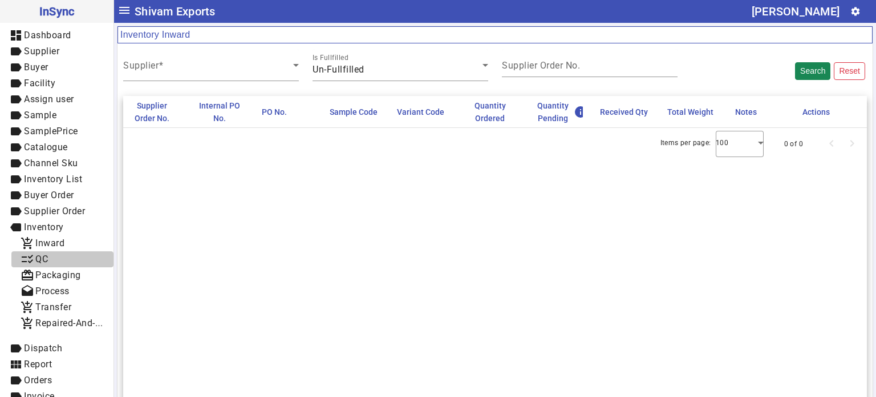
click at [63, 253] on span "checklist_rtl QC" at bounding box center [63, 259] width 84 height 14
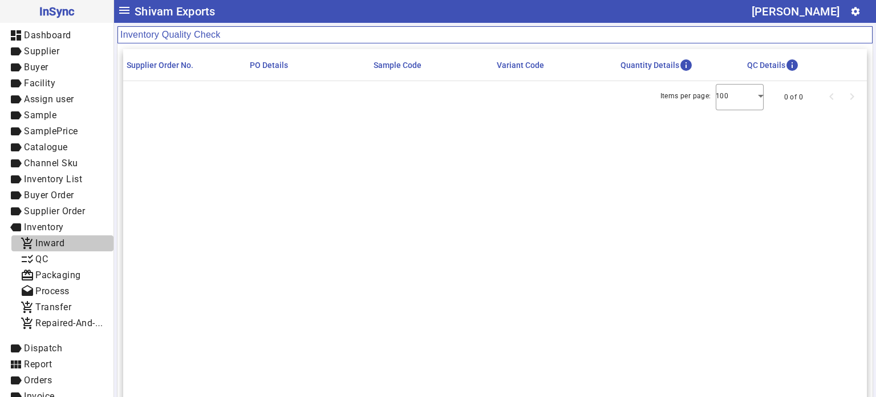
click at [63, 243] on span "Inward" at bounding box center [49, 242] width 29 height 11
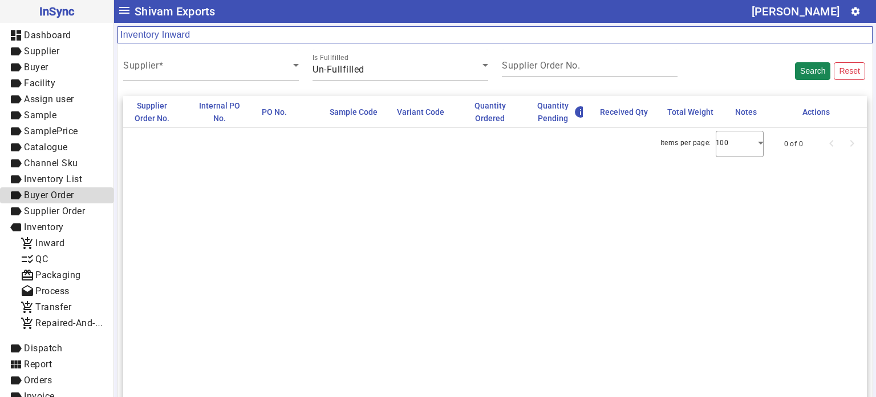
click at [66, 197] on span "Buyer Order" at bounding box center [49, 194] width 50 height 11
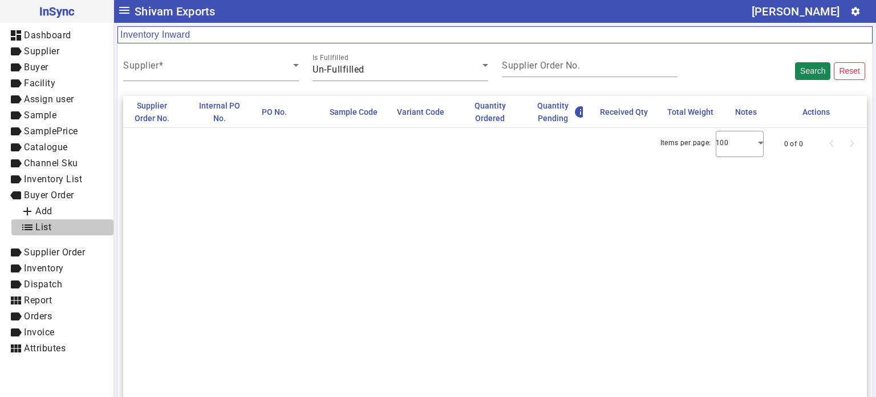
click at [55, 231] on span "list List" at bounding box center [63, 227] width 84 height 14
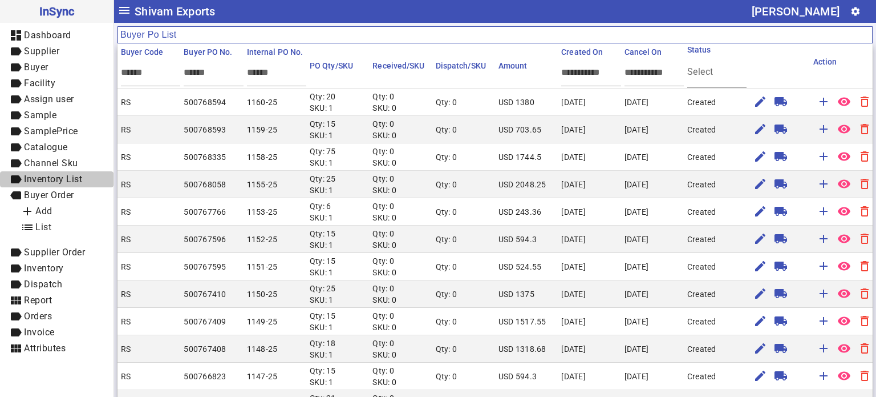
click at [55, 173] on span "Inventory List" at bounding box center [53, 178] width 58 height 11
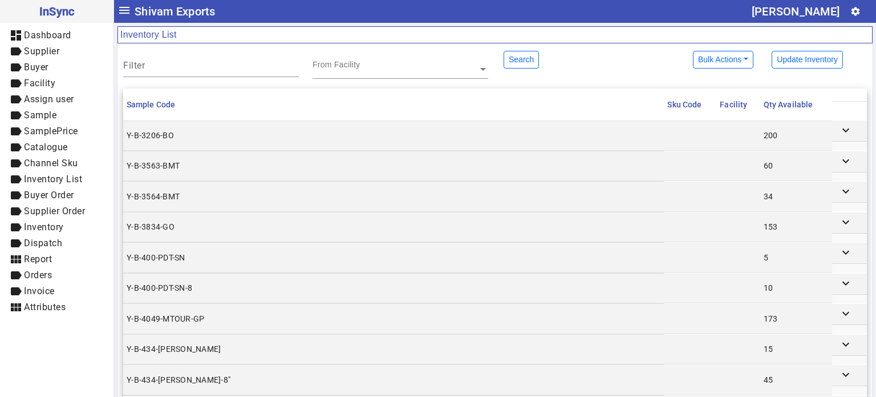
click at [270, 143] on td "Y-B-3206-BO" at bounding box center [393, 135] width 541 height 30
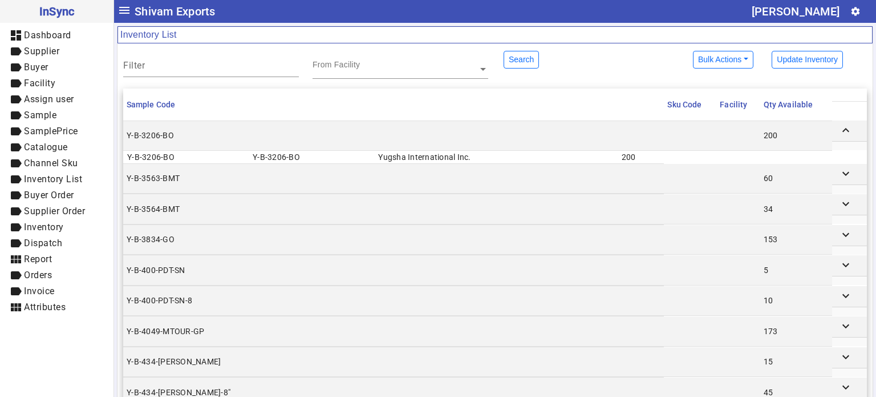
click at [726, 173] on td at bounding box center [739, 179] width 44 height 30
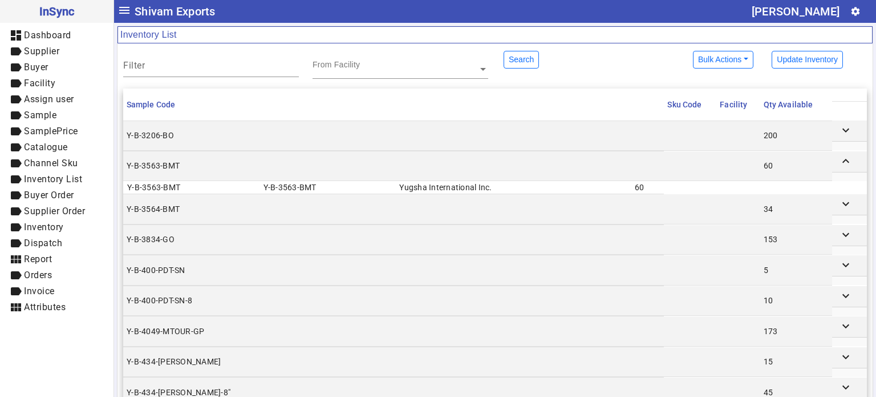
click at [717, 203] on td at bounding box center [739, 209] width 44 height 30
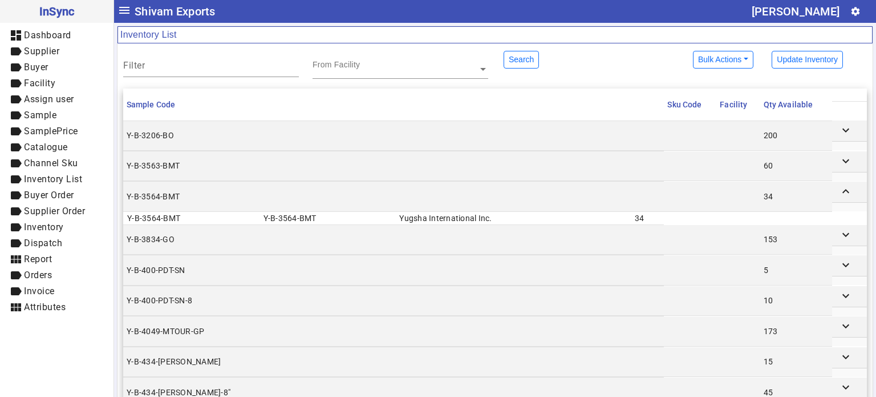
click at [629, 232] on td "Y-B-3834-GO" at bounding box center [393, 240] width 541 height 30
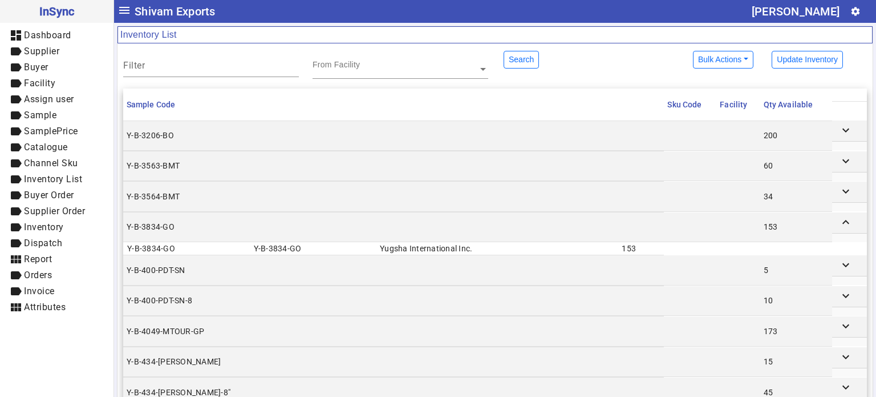
click at [623, 268] on td "Y-B-400-PDT-SN" at bounding box center [393, 270] width 541 height 30
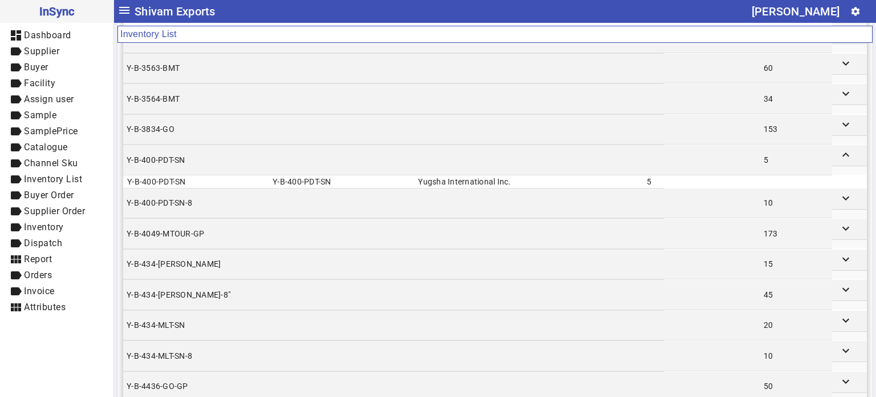
scroll to position [98, 0]
click at [623, 203] on td "Y-B-400-PDT-SN-8" at bounding box center [393, 203] width 541 height 30
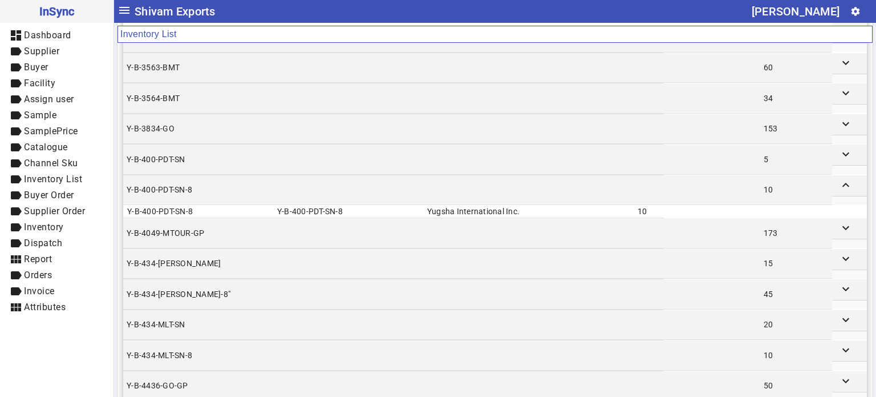
click at [720, 229] on td at bounding box center [739, 233] width 44 height 30
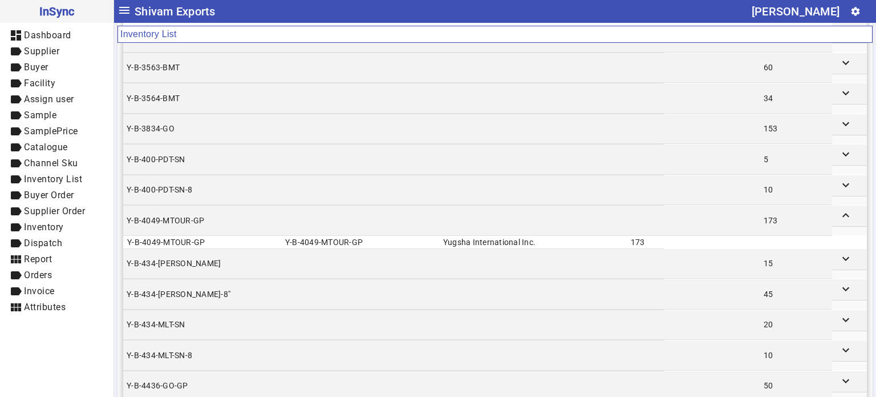
click at [606, 259] on td "Y-B-434-[PERSON_NAME]" at bounding box center [393, 264] width 541 height 30
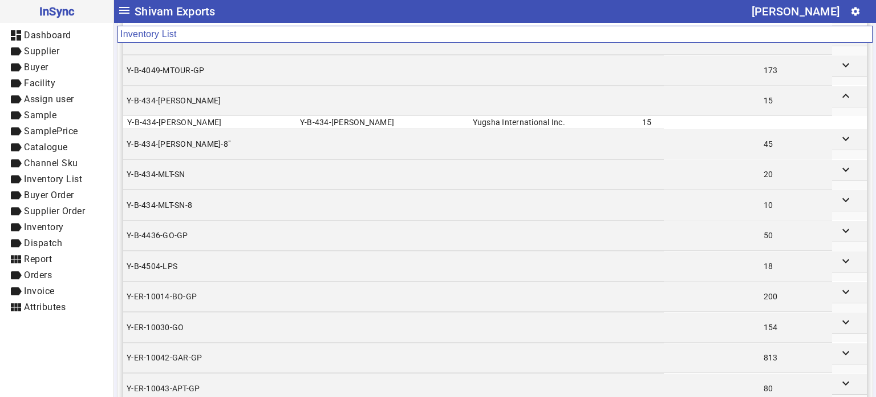
scroll to position [250, 0]
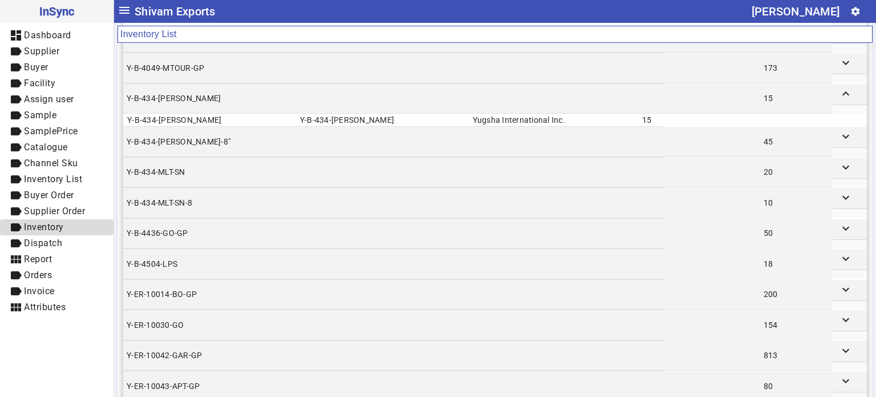
click at [47, 229] on span "Inventory" at bounding box center [44, 226] width 40 height 11
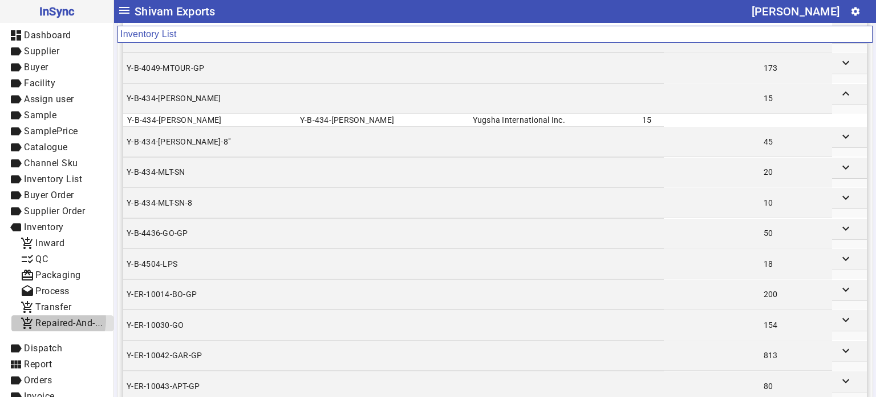
click at [56, 320] on span "Repaired-And-Rejected" at bounding box center [83, 322] width 96 height 11
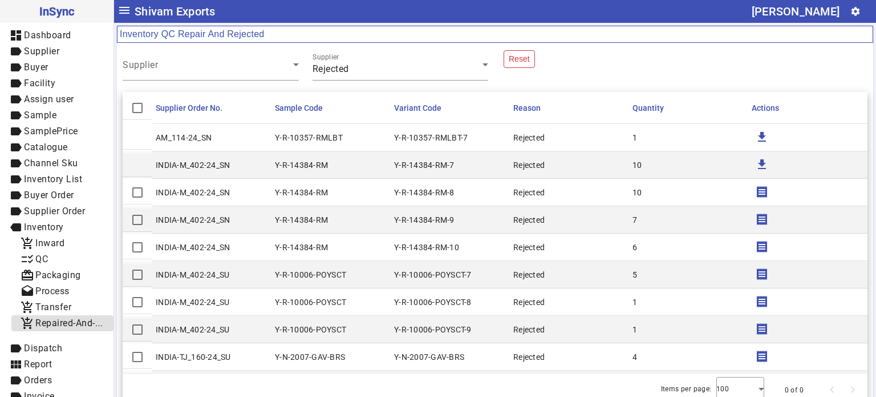
scroll to position [15, 0]
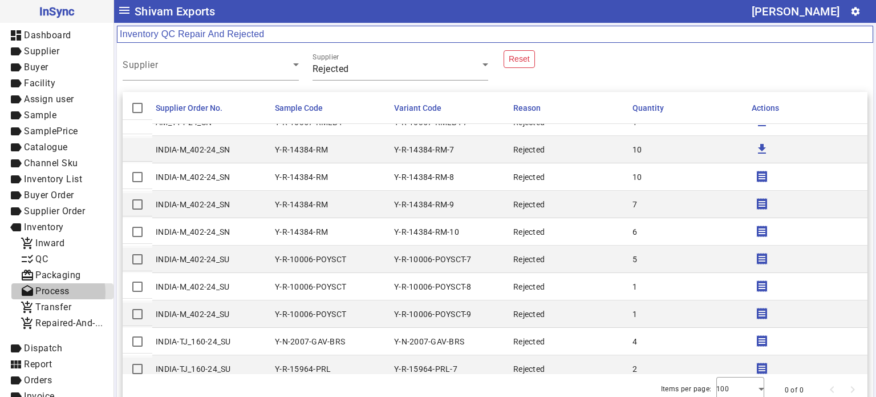
click at [44, 292] on span "Process" at bounding box center [52, 290] width 34 height 11
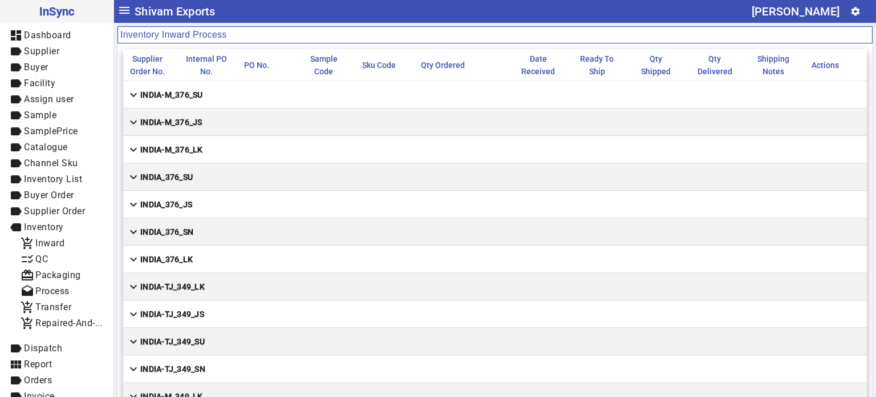
click at [192, 90] on strong "INDIA-M_376_SU" at bounding box center [171, 94] width 63 height 11
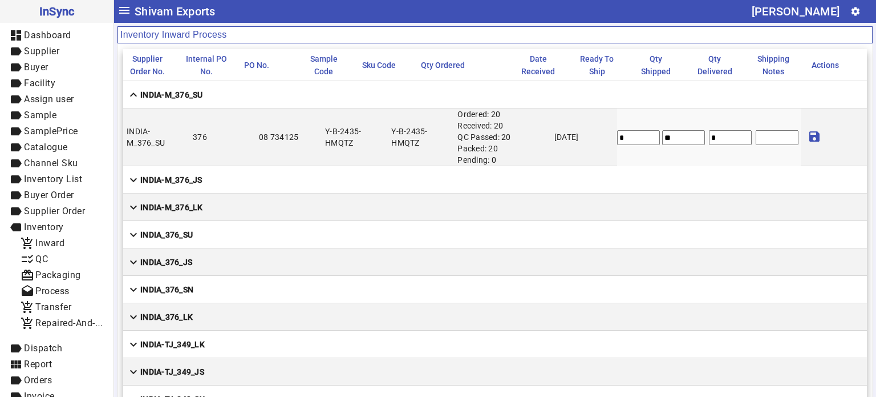
click at [411, 168] on mat-cell "expand_more INDIA-M_376_JS" at bounding box center [495, 179] width 744 height 27
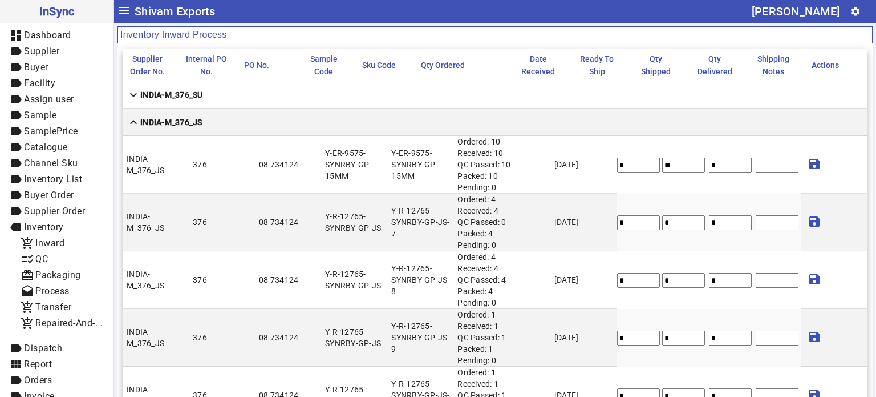
click at [196, 121] on strong "INDIA-M_376_JS" at bounding box center [171, 121] width 62 height 11
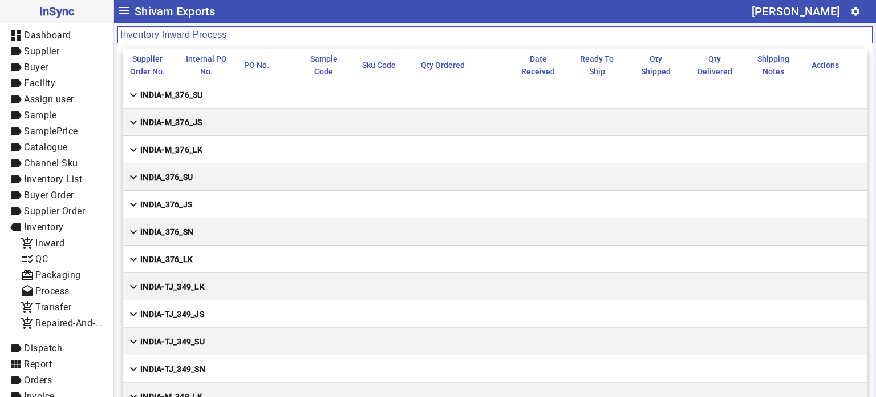
click at [189, 144] on strong "INDIA-M_376_LK" at bounding box center [171, 149] width 63 height 11
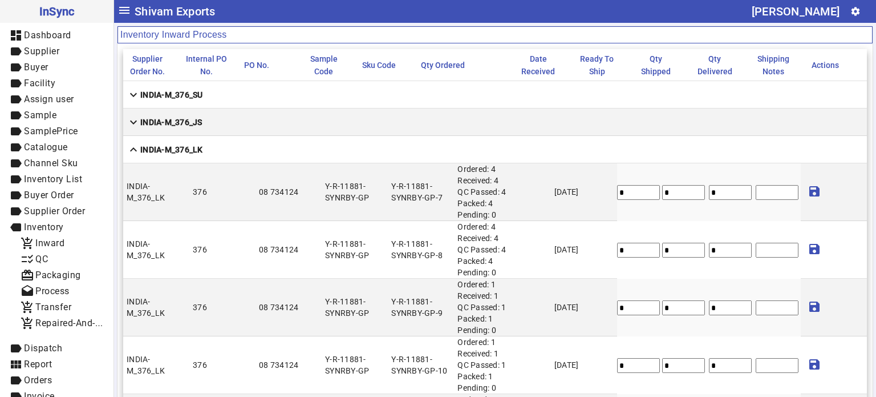
click at [183, 151] on strong "INDIA-M_376_LK" at bounding box center [171, 149] width 63 height 11
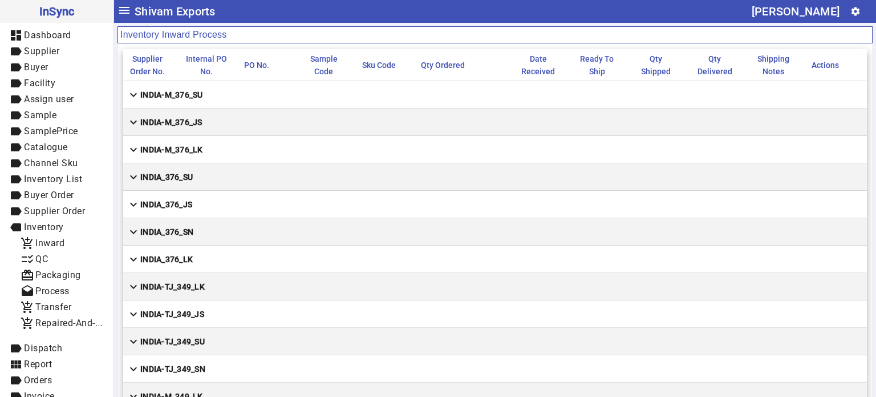
click at [182, 171] on strong "INDIA_376_SU" at bounding box center [166, 176] width 52 height 11
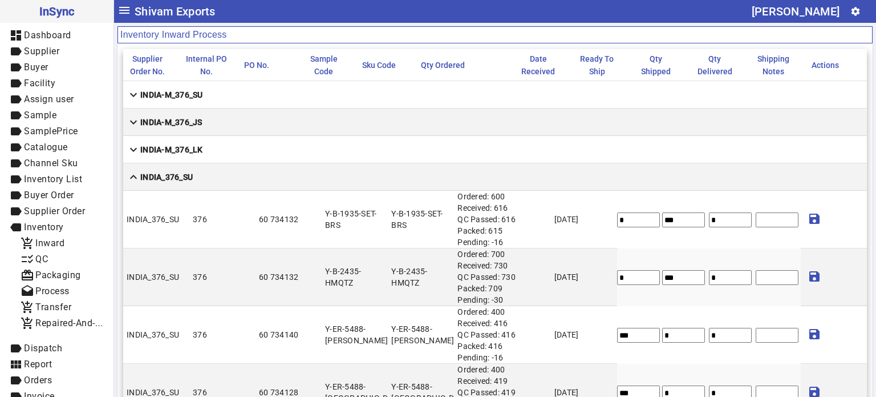
click at [182, 171] on strong "INDIA_376_SU" at bounding box center [166, 176] width 52 height 11
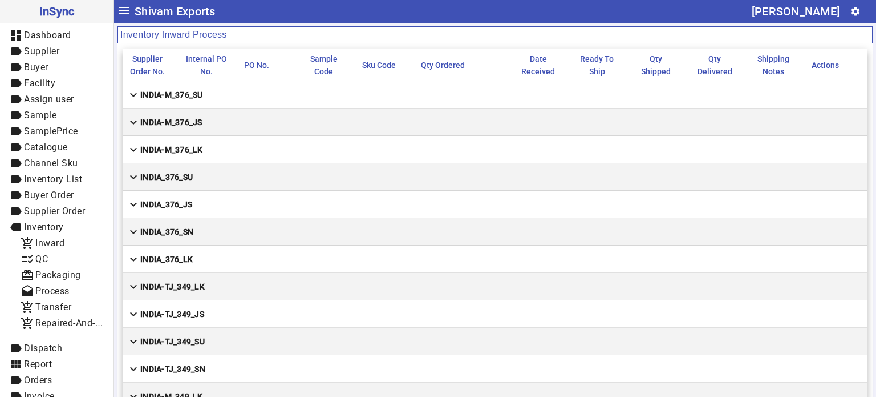
click at [180, 212] on mat-cell "expand_more INDIA_376_JS" at bounding box center [495, 204] width 744 height 27
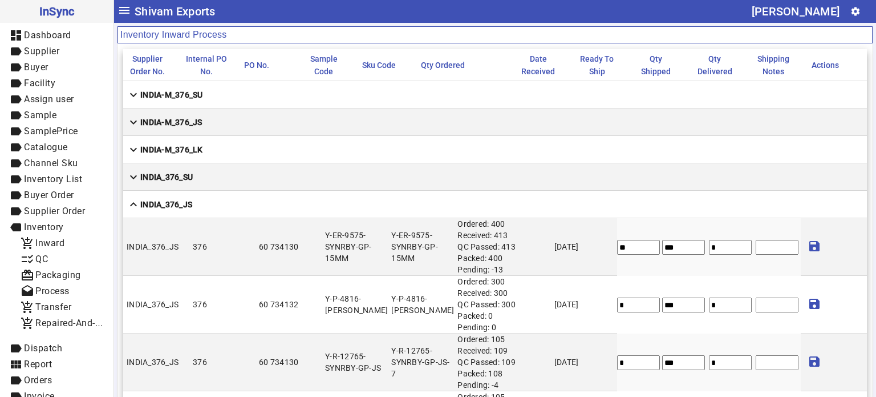
click at [180, 212] on mat-cell "expand_less INDIA_376_JS" at bounding box center [495, 204] width 744 height 27
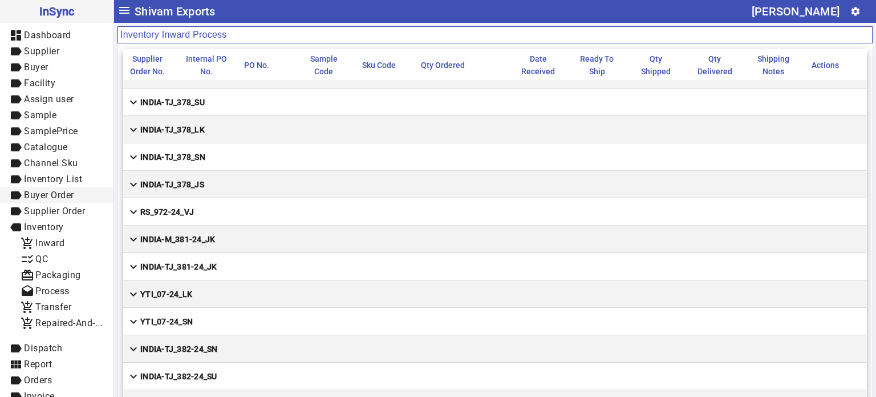
scroll to position [27, 0]
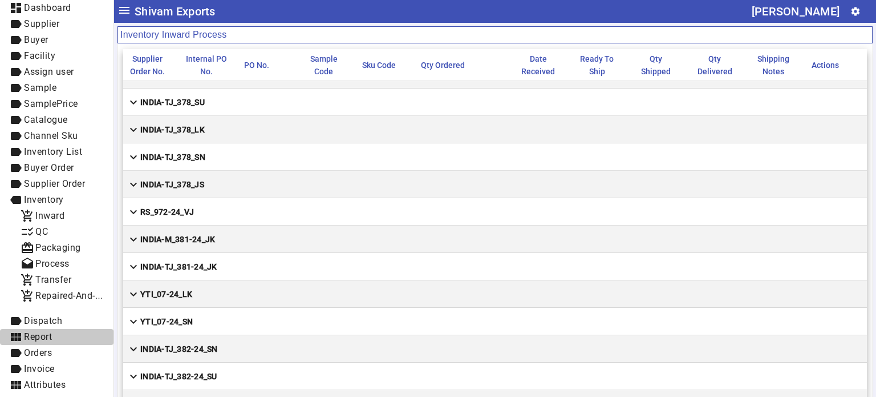
click at [63, 340] on span "view_module Report" at bounding box center [56, 337] width 95 height 14
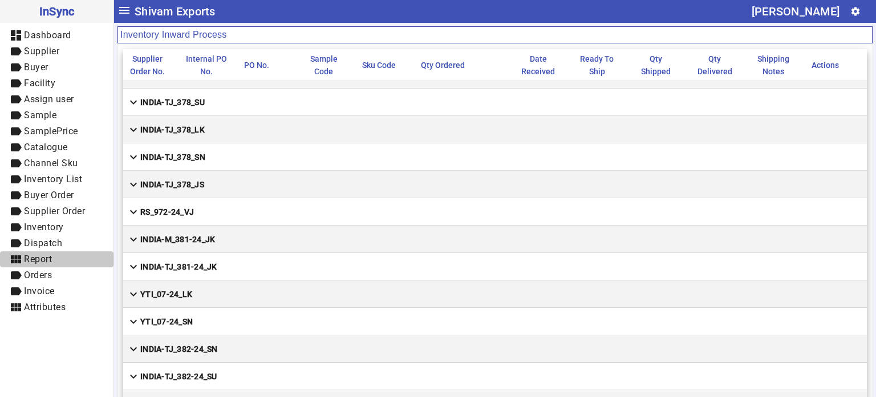
scroll to position [0, 0]
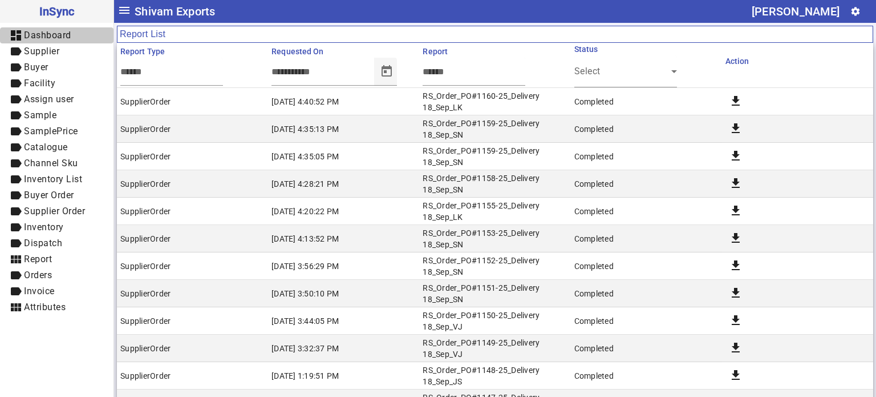
click at [70, 38] on span "Dashboard" at bounding box center [47, 35] width 47 height 11
